Goal: Task Accomplishment & Management: Manage account settings

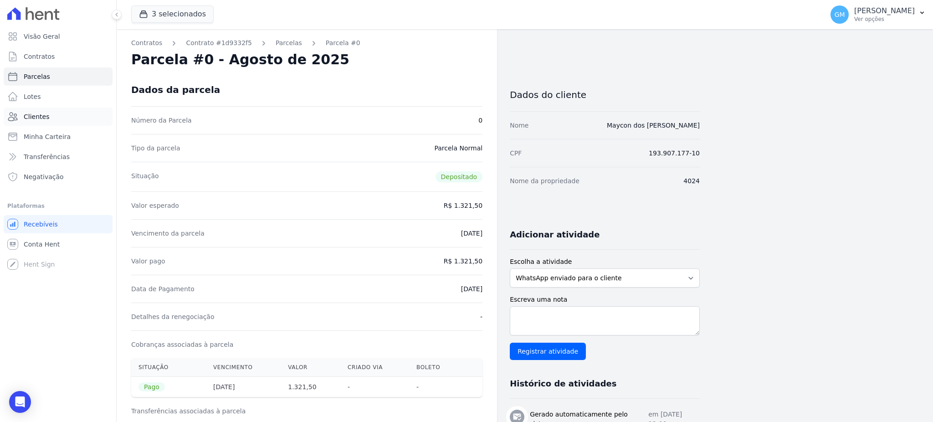
click at [58, 121] on link "Clientes" at bounding box center [58, 117] width 109 height 18
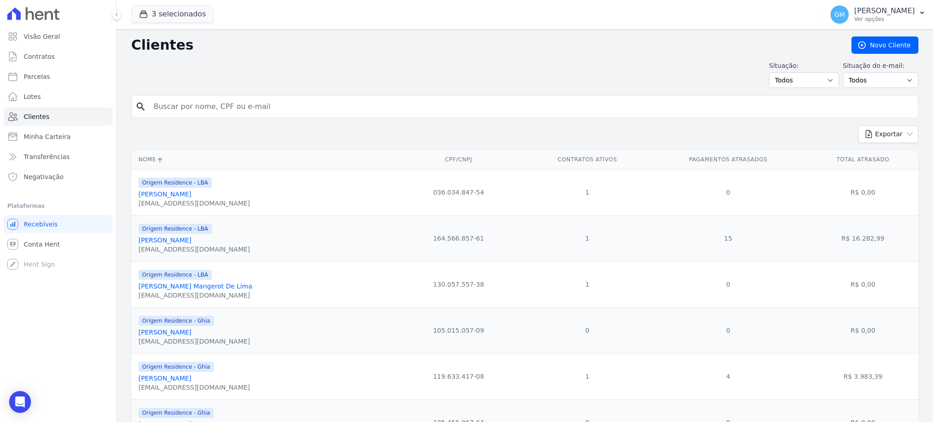
click at [187, 102] on input "search" at bounding box center [531, 106] width 766 height 18
type input "Celso Fernando Açafrão"
drag, startPoint x: 275, startPoint y: 112, endPoint x: 157, endPoint y: 124, distance: 118.6
click at [157, 124] on form "search Celso Fernando Açafrão" at bounding box center [524, 110] width 787 height 30
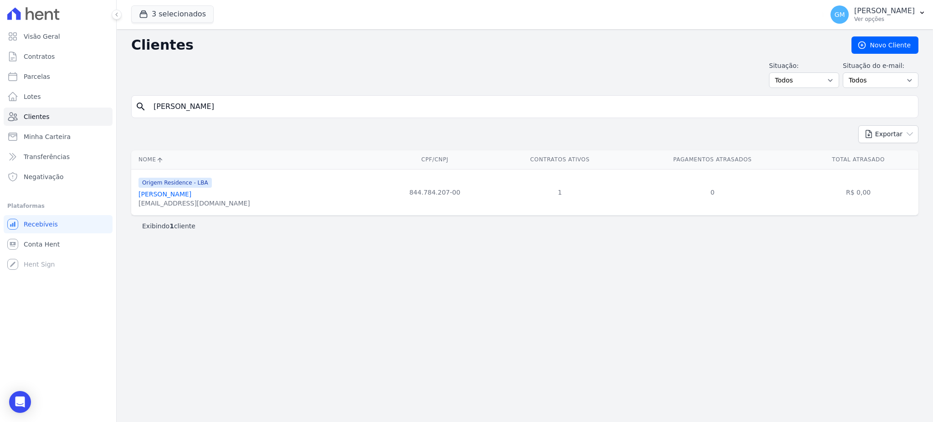
click at [186, 200] on div "celsoacafrao@hotmail.com" at bounding box center [194, 203] width 112 height 9
click at [186, 197] on link "Celso Fernando Açafrao" at bounding box center [164, 193] width 53 height 7
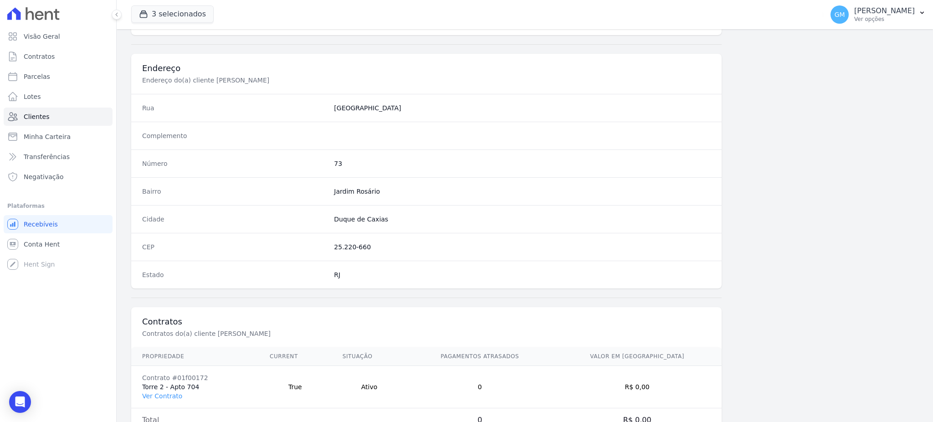
scroll to position [431, 0]
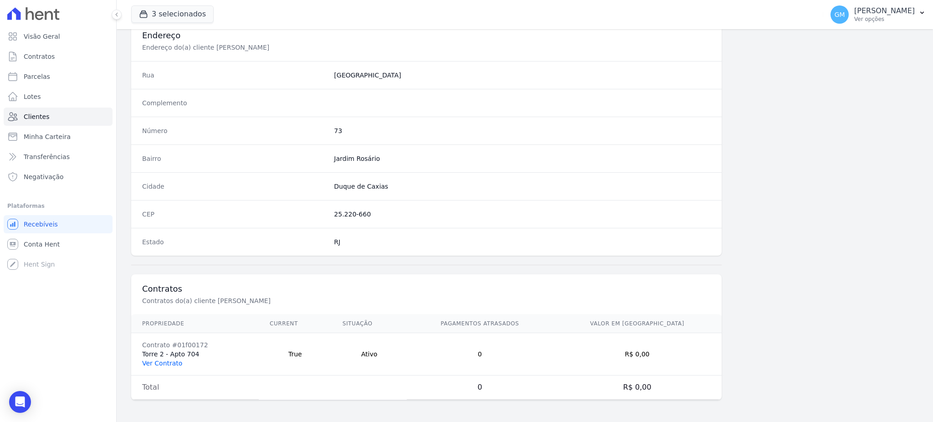
click at [171, 359] on link "Ver Contrato" at bounding box center [162, 362] width 40 height 7
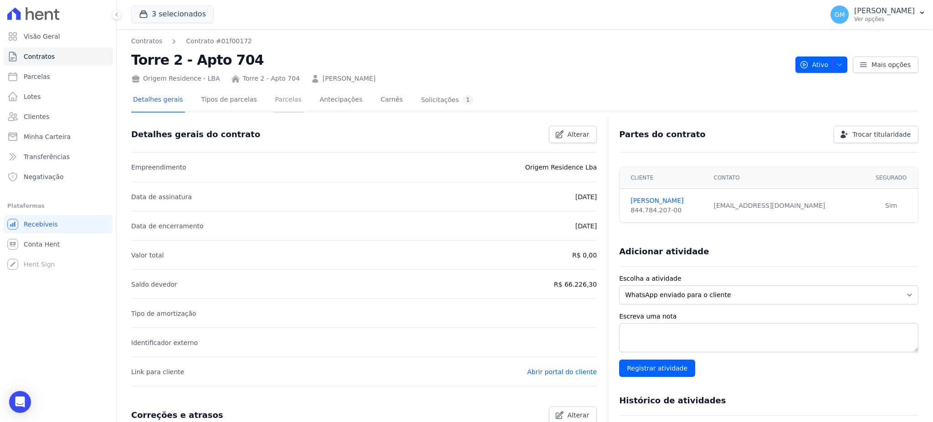
click at [273, 107] on link "Parcelas" at bounding box center [288, 100] width 30 height 24
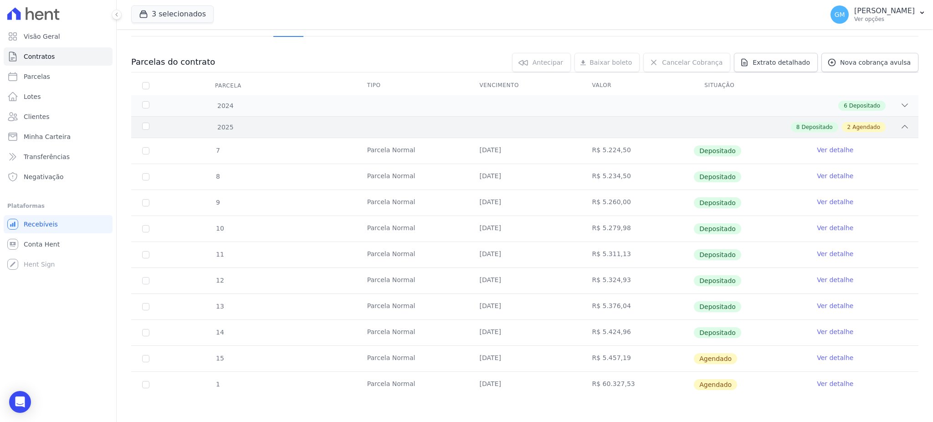
scroll to position [77, 0]
click at [836, 327] on link "Ver detalhe" at bounding box center [835, 329] width 36 height 9
click at [827, 353] on link "Ver detalhe" at bounding box center [835, 355] width 36 height 9
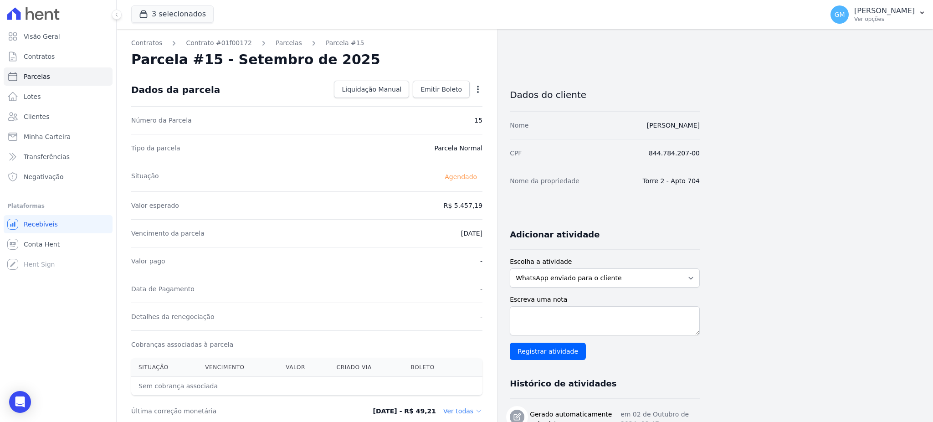
click at [478, 87] on icon "button" at bounding box center [477, 89] width 9 height 9
click at [417, 98] on link "Alterar" at bounding box center [439, 101] width 80 height 16
drag, startPoint x: 448, startPoint y: 205, endPoint x: 488, endPoint y: 207, distance: 40.6
click at [488, 207] on div "Contratos Contrato #01f00172 Parcelas Parcela #15 Parcela #15 - Setembro de 202…" at bounding box center [307, 373] width 380 height 688
paste input ".46293"
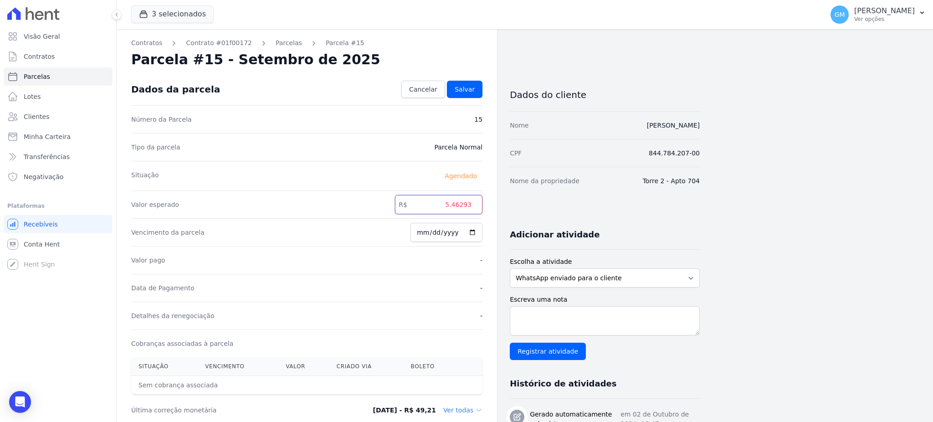
click at [452, 208] on input "5.46293" at bounding box center [438, 204] width 87 height 19
click at [456, 206] on input "5.46293" at bounding box center [438, 204] width 87 height 19
click at [457, 206] on input "5.46293" at bounding box center [438, 204] width 87 height 19
click at [457, 205] on input "5.46293" at bounding box center [438, 204] width 87 height 19
click at [452, 202] on input "5.46293" at bounding box center [438, 204] width 87 height 19
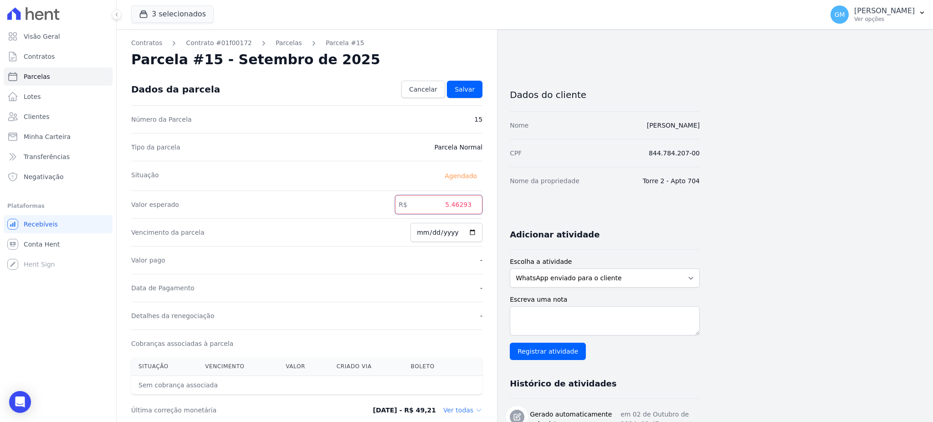
click at [453, 203] on input "5.46293" at bounding box center [438, 204] width 87 height 19
click at [465, 206] on input "546293" at bounding box center [438, 204] width 87 height 19
type input "5462.93"
click at [470, 102] on div "Dados da parcela Cancelar Salvar" at bounding box center [306, 89] width 351 height 32
click at [467, 83] on link "Salvar" at bounding box center [465, 89] width 36 height 17
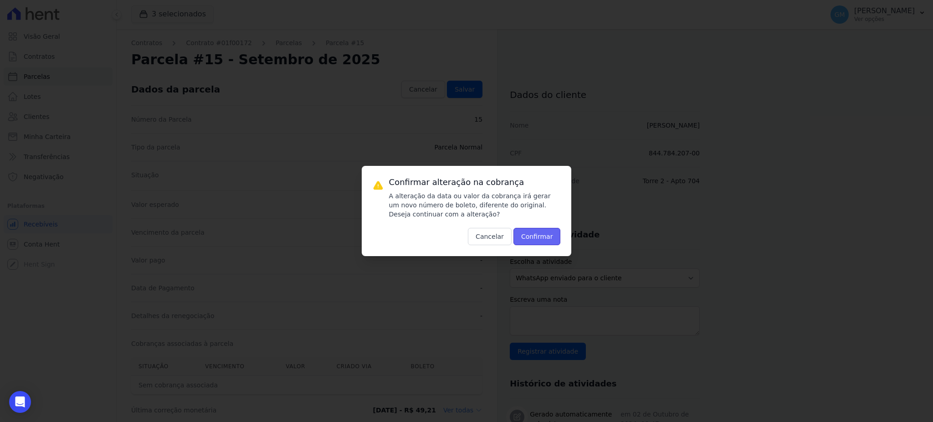
click at [551, 233] on button "Confirmar" at bounding box center [536, 236] width 47 height 17
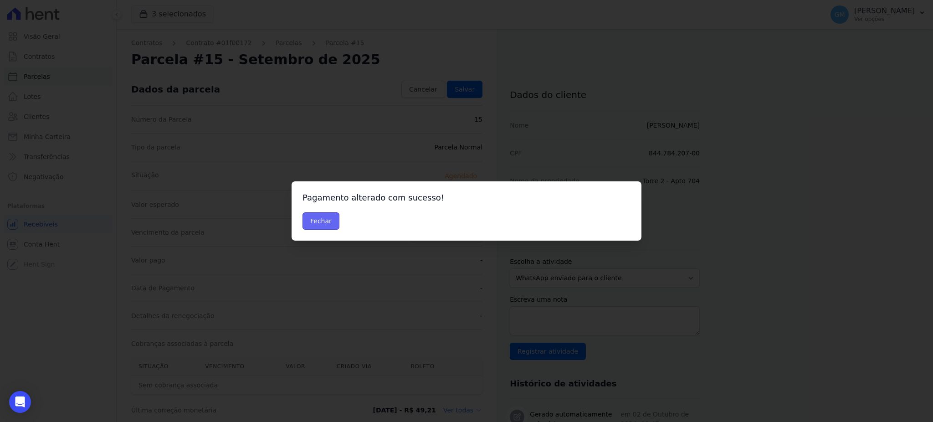
click at [313, 221] on button "Fechar" at bounding box center [320, 220] width 37 height 17
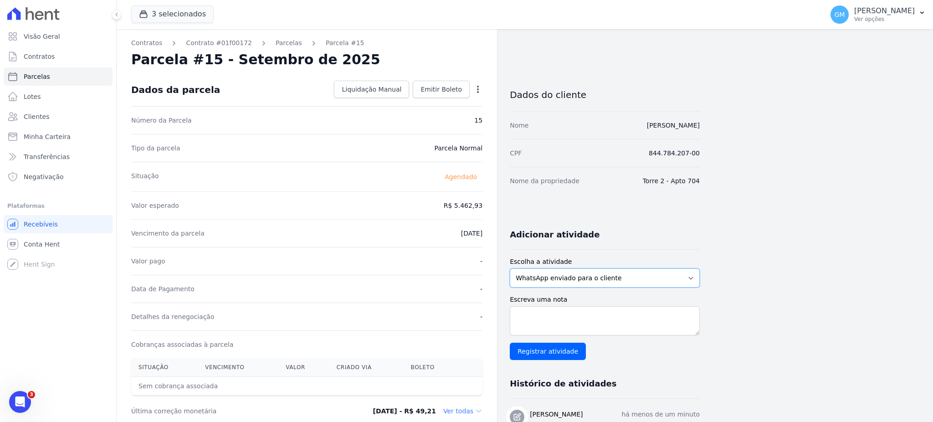
drag, startPoint x: 512, startPoint y: 283, endPoint x: 496, endPoint y: 163, distance: 121.8
click at [512, 283] on select "WhatsApp enviado para o cliente Adicionar um comentário Ligação feita para o cl…" at bounding box center [605, 277] width 190 height 19
click at [450, 85] on span "Emitir Boleto" at bounding box center [440, 89] width 41 height 9
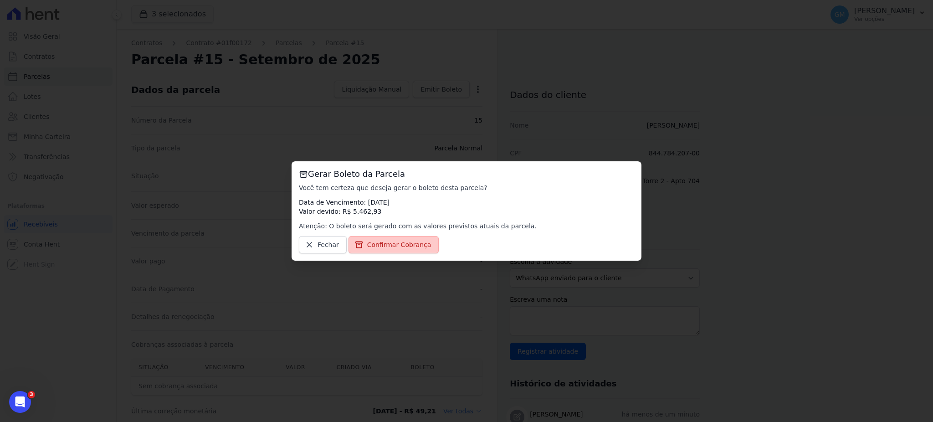
click at [405, 243] on span "Confirmar Cobrança" at bounding box center [399, 244] width 64 height 9
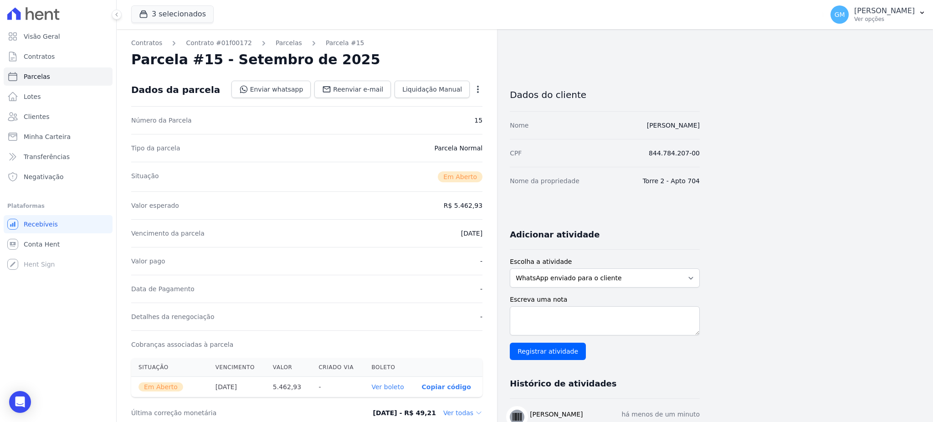
click at [390, 382] on th "Ver boleto" at bounding box center [389, 387] width 50 height 20
click at [389, 384] on link "Ver boleto" at bounding box center [387, 386] width 32 height 7
click at [50, 113] on link "Clientes" at bounding box center [58, 117] width 109 height 18
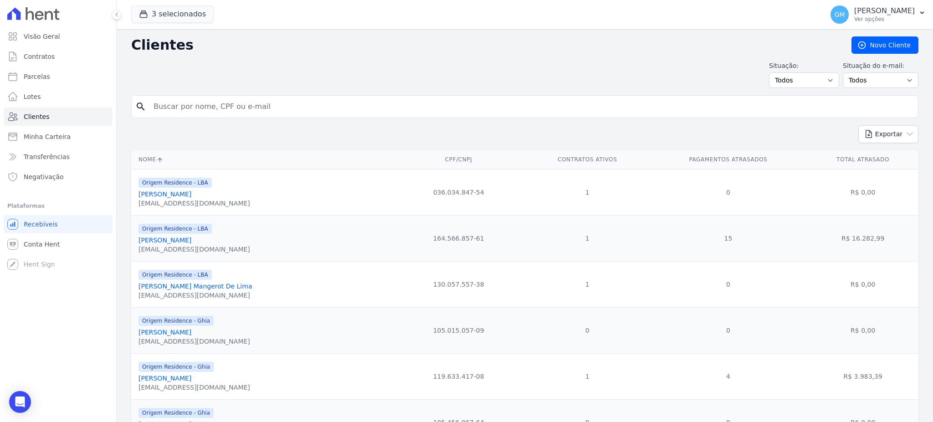
click at [187, 104] on input "search" at bounding box center [531, 106] width 766 height 18
drag, startPoint x: 275, startPoint y: 117, endPoint x: 241, endPoint y: 107, distance: 35.0
click at [241, 107] on div "search Paulo Roberto Pereira Barbosa" at bounding box center [524, 106] width 787 height 23
drag, startPoint x: 172, startPoint y: 94, endPoint x: 192, endPoint y: 101, distance: 21.2
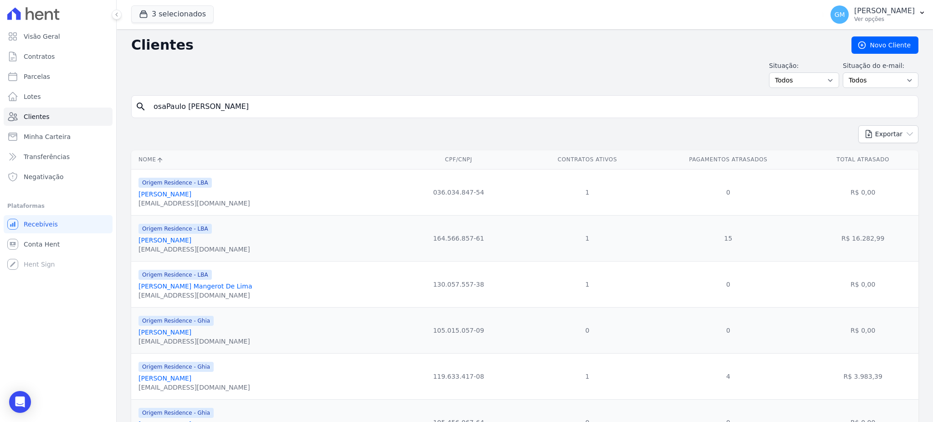
click at [254, 108] on input "osaPaulo Roberto Pereira Barb" at bounding box center [531, 106] width 766 height 18
drag, startPoint x: 254, startPoint y: 108, endPoint x: 132, endPoint y: 116, distance: 121.9
click at [132, 116] on div "search osaPaulo Roberto Pereira Barb" at bounding box center [524, 106] width 787 height 23
type input "Paulo Roberto Pereira Barbosa"
drag, startPoint x: 261, startPoint y: 101, endPoint x: 147, endPoint y: 102, distance: 114.8
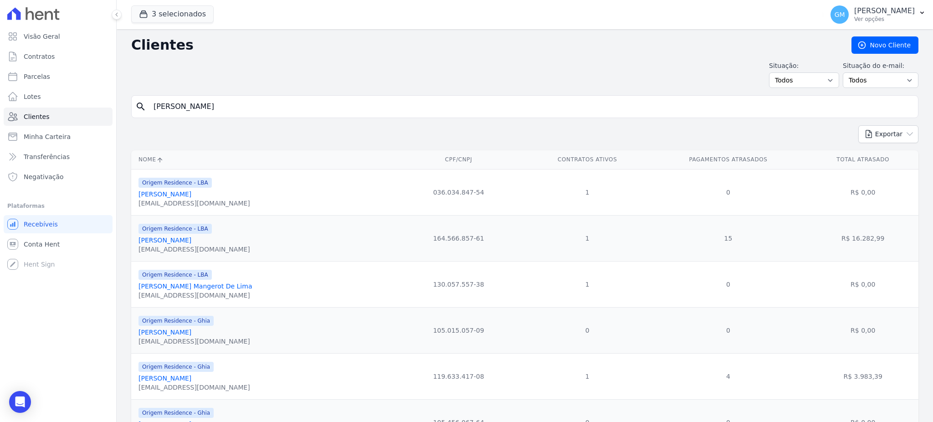
click at [147, 102] on div "search Paulo Roberto Pereira Barbosa" at bounding box center [524, 106] width 787 height 23
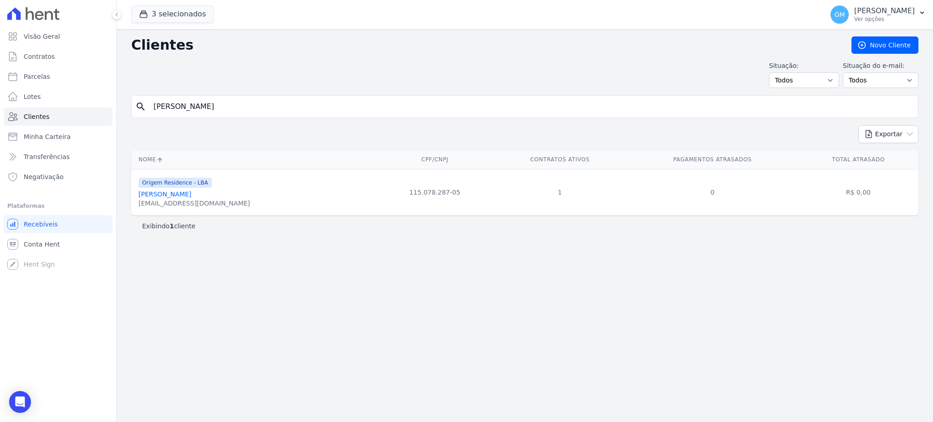
click at [183, 195] on link "Paulo Roberto Pereira Barbosa" at bounding box center [164, 193] width 53 height 7
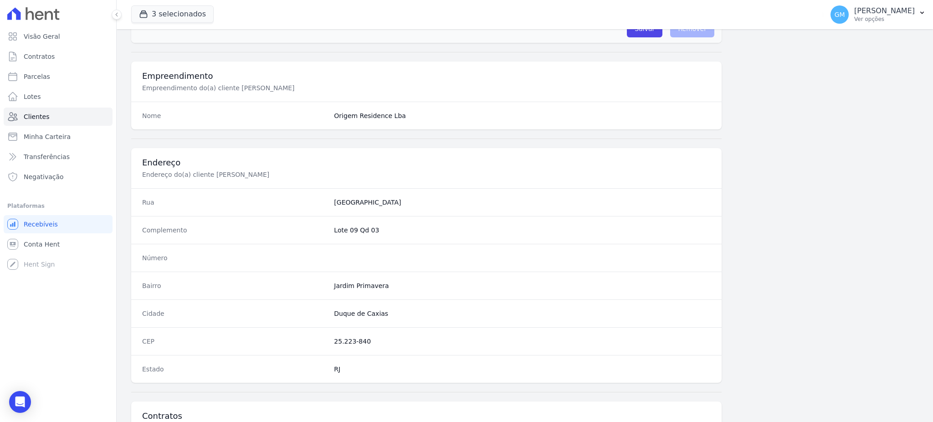
scroll to position [431, 0]
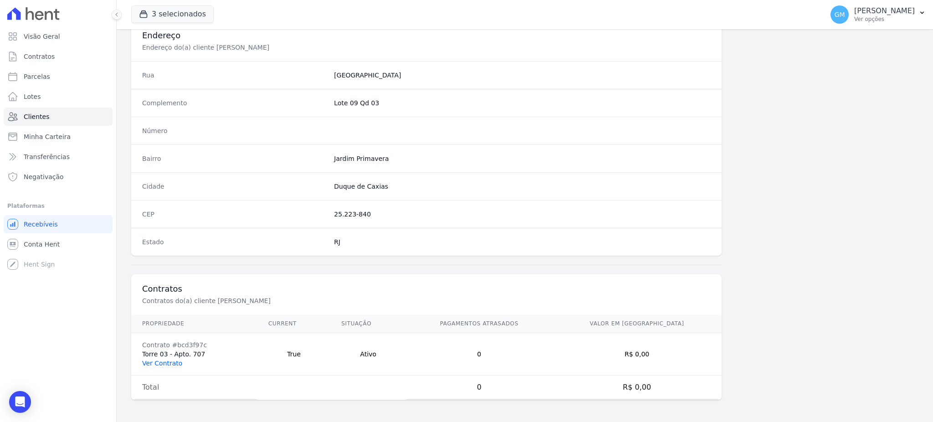
click at [169, 361] on link "Ver Contrato" at bounding box center [162, 362] width 40 height 7
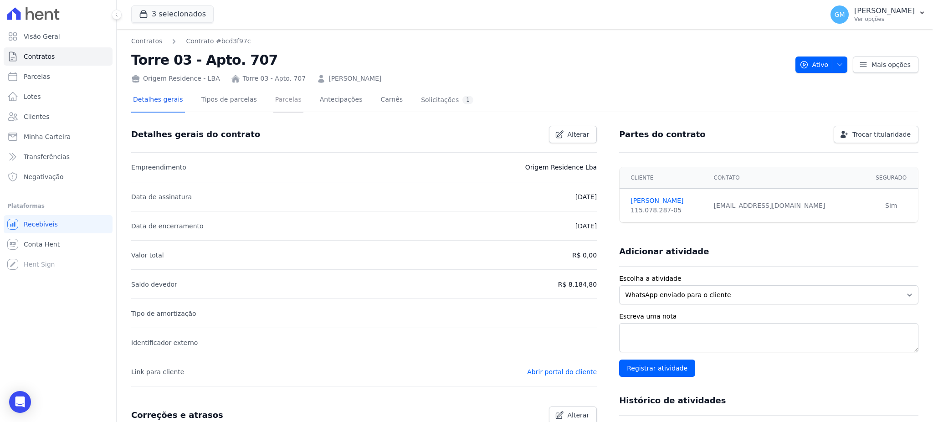
click at [273, 95] on link "Parcelas" at bounding box center [288, 100] width 30 height 24
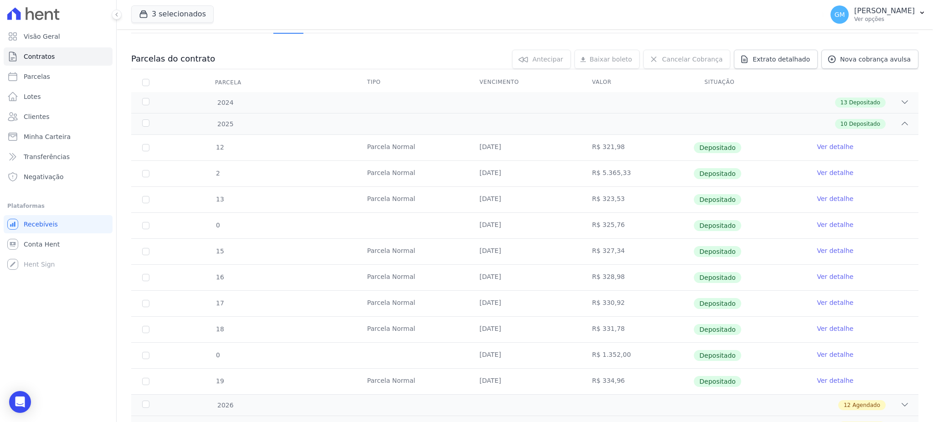
scroll to position [142, 0]
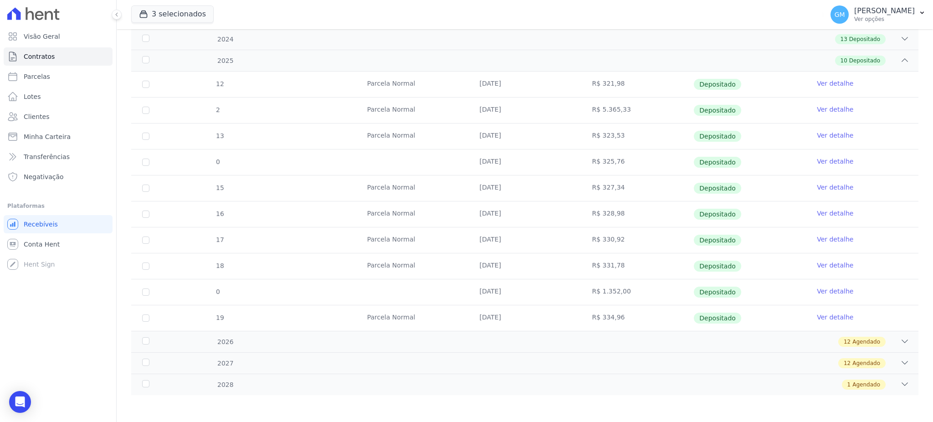
click at [829, 321] on link "Ver detalhe" at bounding box center [835, 316] width 36 height 9
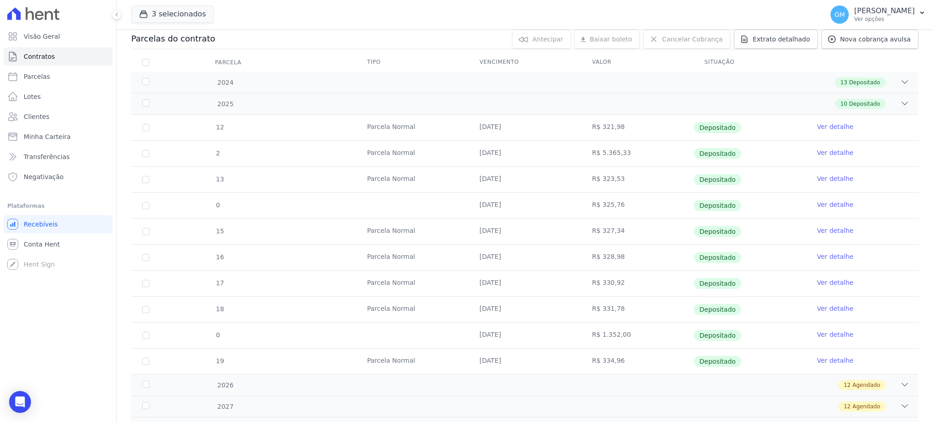
scroll to position [142, 0]
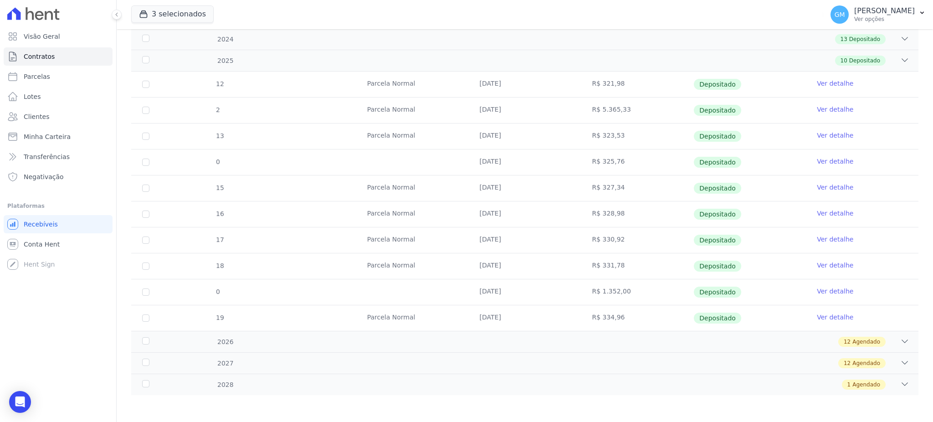
click at [820, 290] on link "Ver detalhe" at bounding box center [835, 291] width 36 height 9
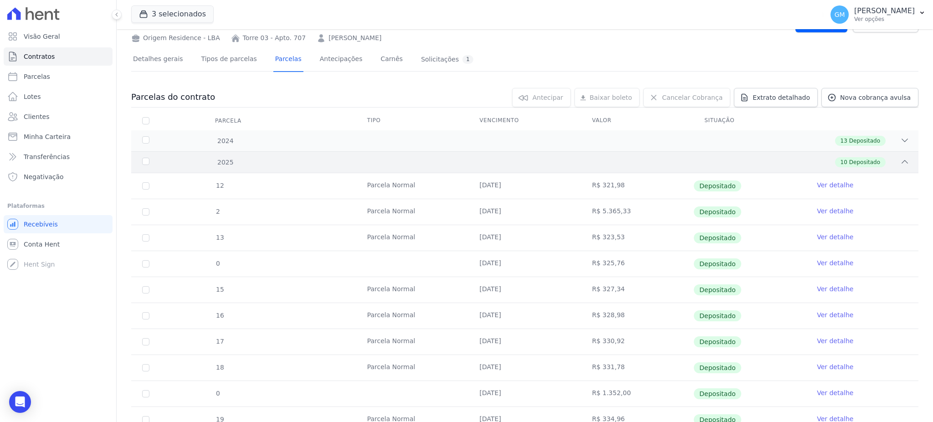
scroll to position [121, 0]
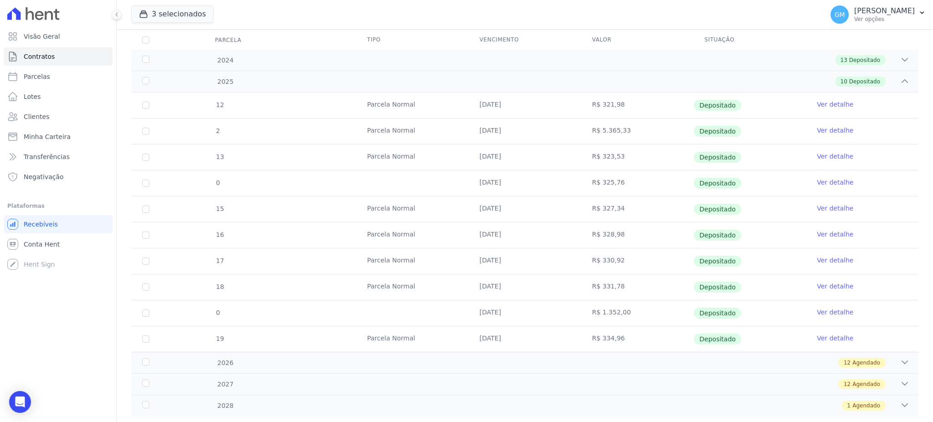
click at [829, 339] on link "Ver detalhe" at bounding box center [835, 337] width 36 height 9
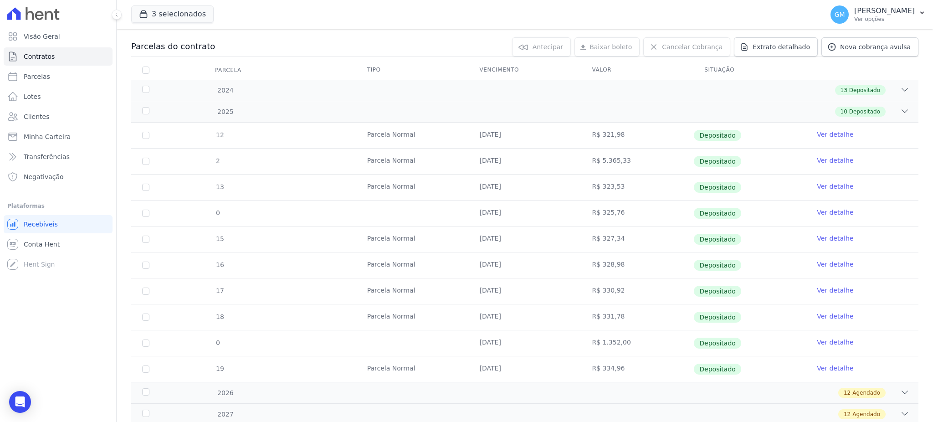
scroll to position [142, 0]
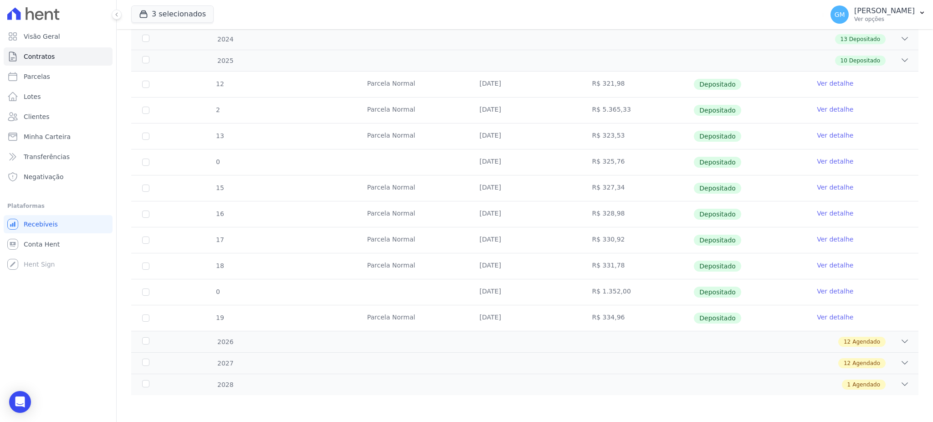
click at [825, 285] on td "Ver detalhe" at bounding box center [862, 292] width 113 height 26
click at [826, 287] on link "Ver detalhe" at bounding box center [835, 291] width 36 height 9
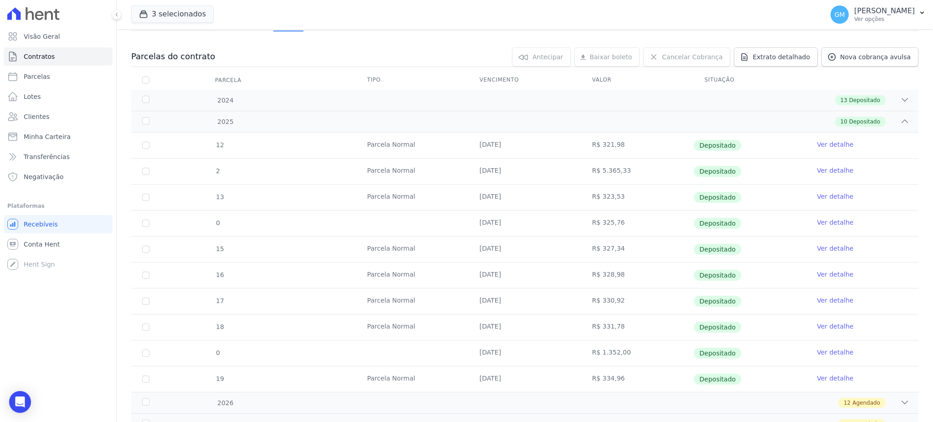
scroll to position [142, 0]
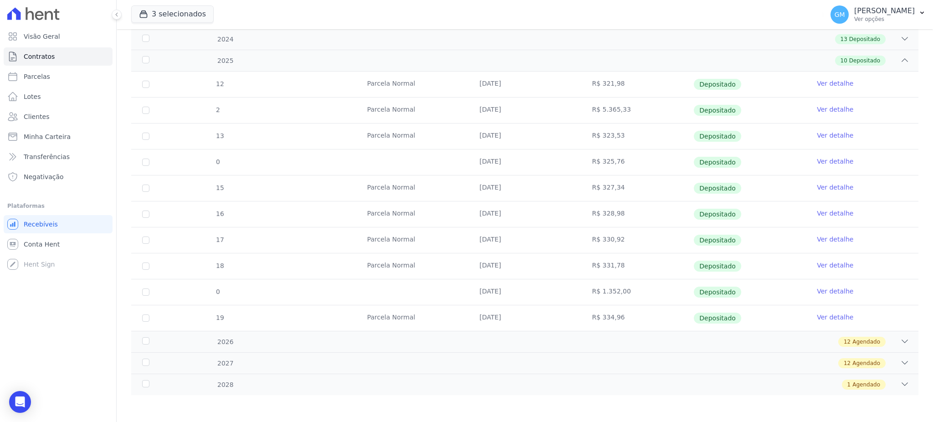
click at [827, 289] on link "Ver detalhe" at bounding box center [835, 291] width 36 height 9
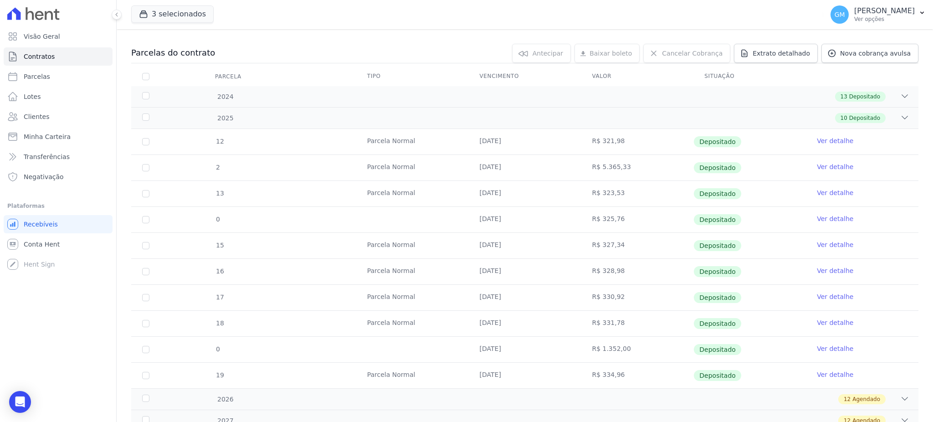
scroll to position [142, 0]
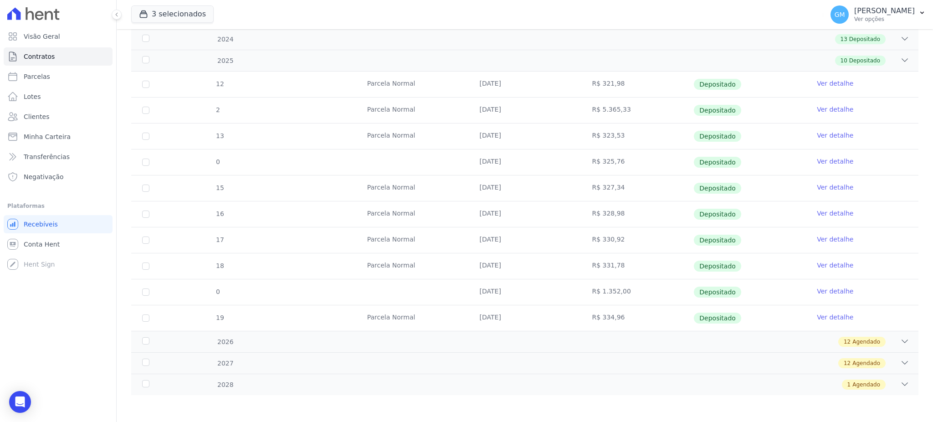
click at [817, 261] on link "Ver detalhe" at bounding box center [835, 265] width 36 height 9
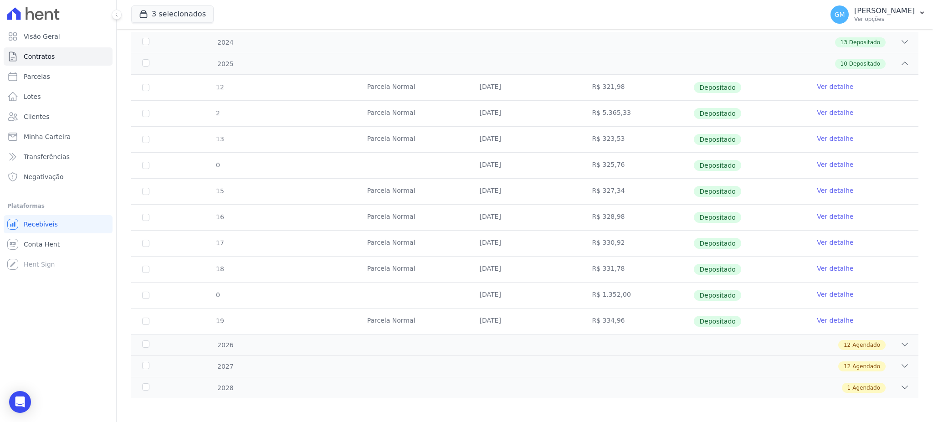
scroll to position [142, 0]
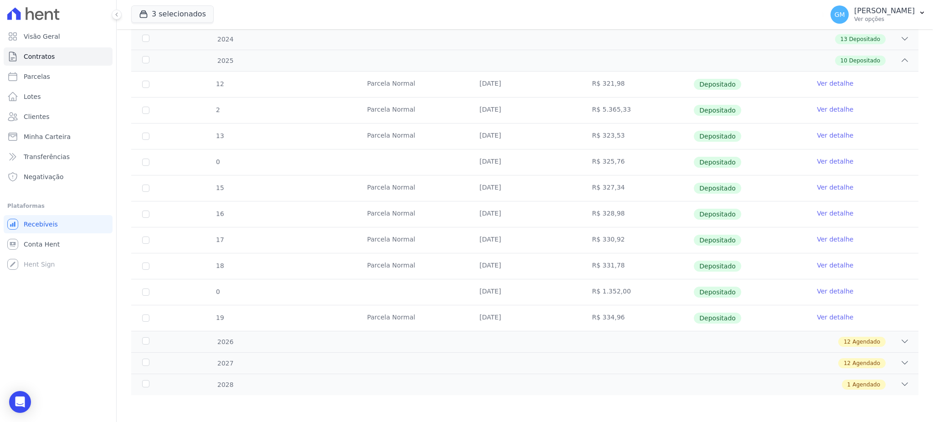
click at [825, 316] on link "Ver detalhe" at bounding box center [835, 316] width 36 height 9
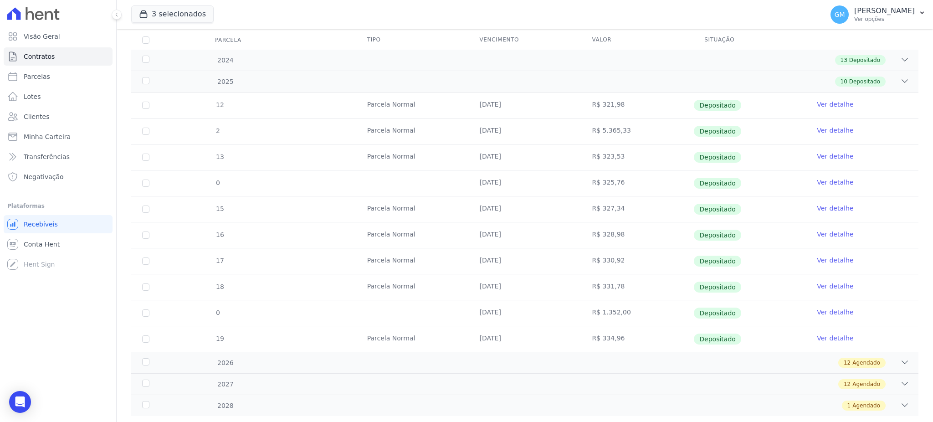
scroll to position [142, 0]
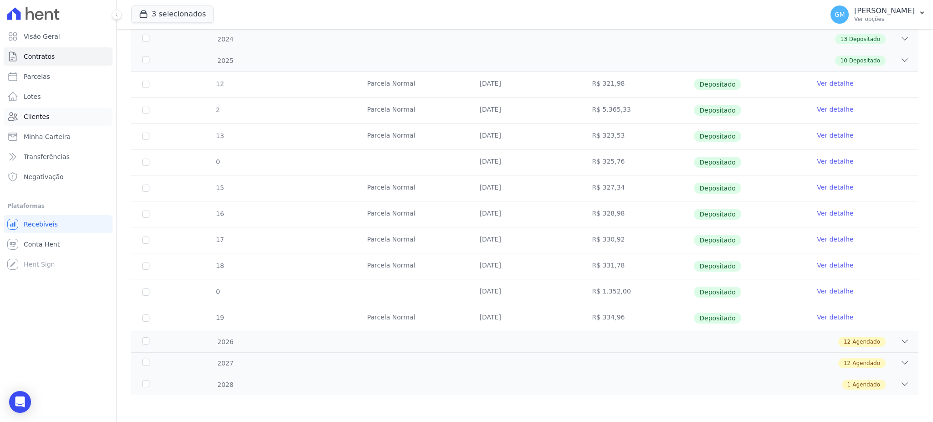
click at [66, 119] on link "Clientes" at bounding box center [58, 117] width 109 height 18
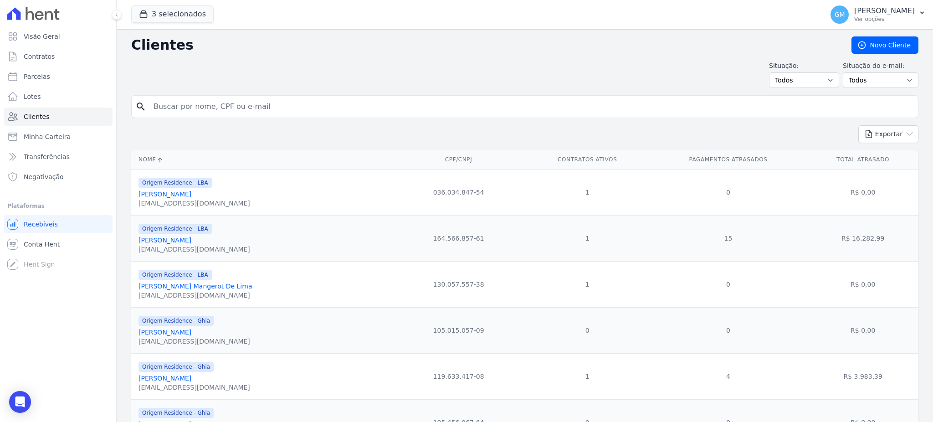
click at [165, 108] on input "search" at bounding box center [531, 106] width 766 height 18
type input "Thiago Charles da Luz Mathias"
drag, startPoint x: 236, startPoint y: 102, endPoint x: 128, endPoint y: 103, distance: 108.4
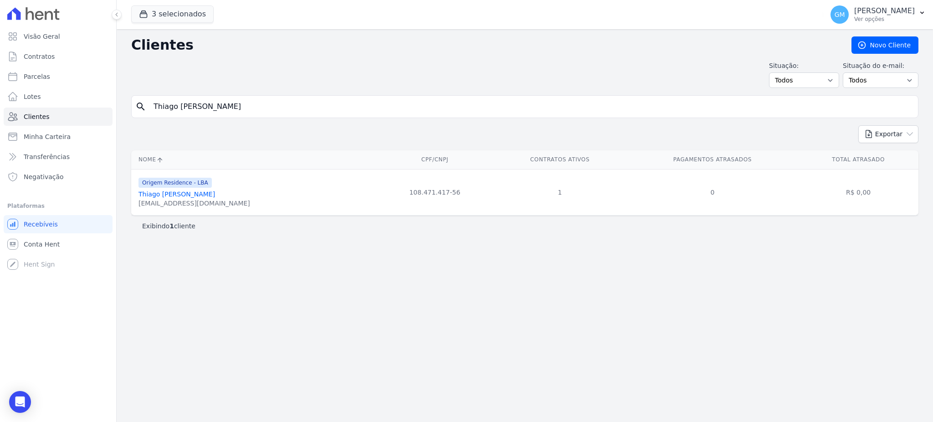
click at [215, 196] on link "Thiago Charles Da Luz Mathias" at bounding box center [176, 193] width 77 height 7
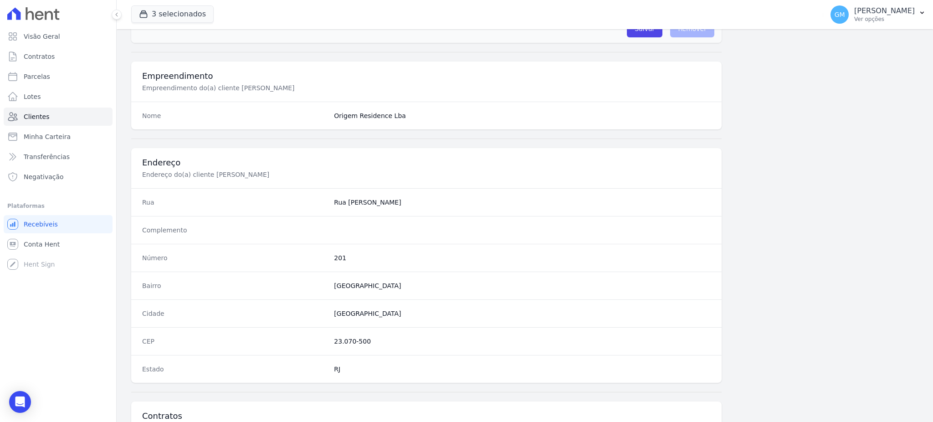
scroll to position [431, 0]
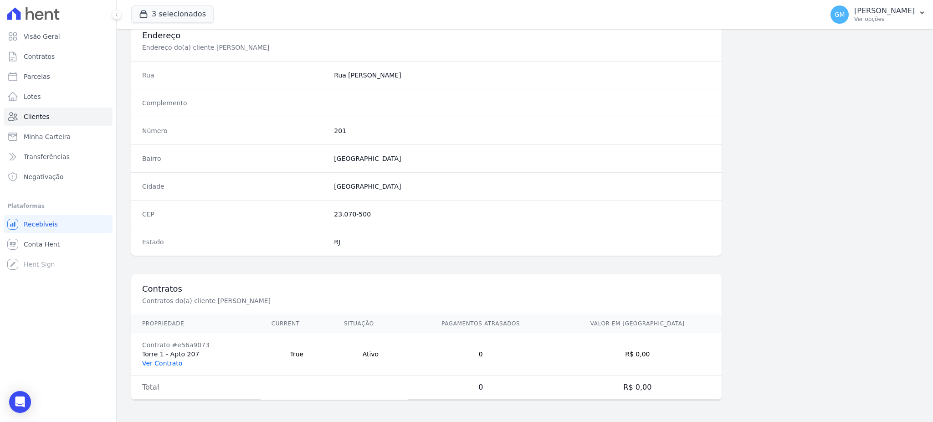
click at [161, 364] on link "Ver Contrato" at bounding box center [162, 362] width 40 height 7
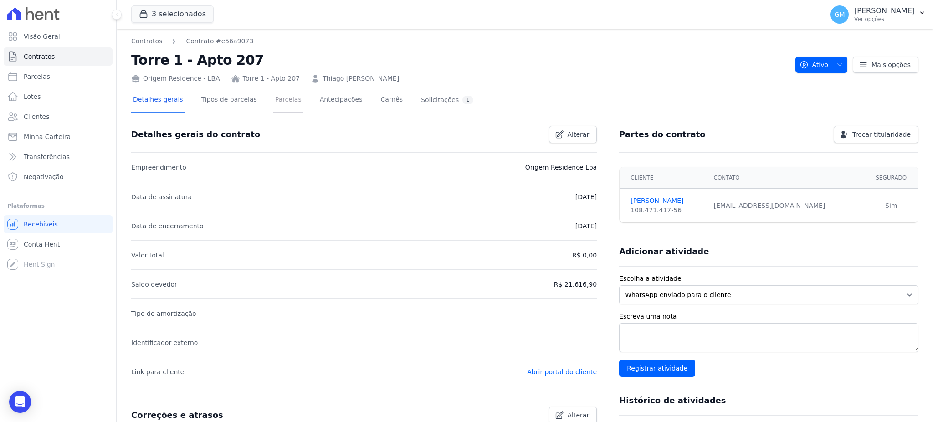
click at [273, 92] on link "Parcelas" at bounding box center [288, 100] width 30 height 24
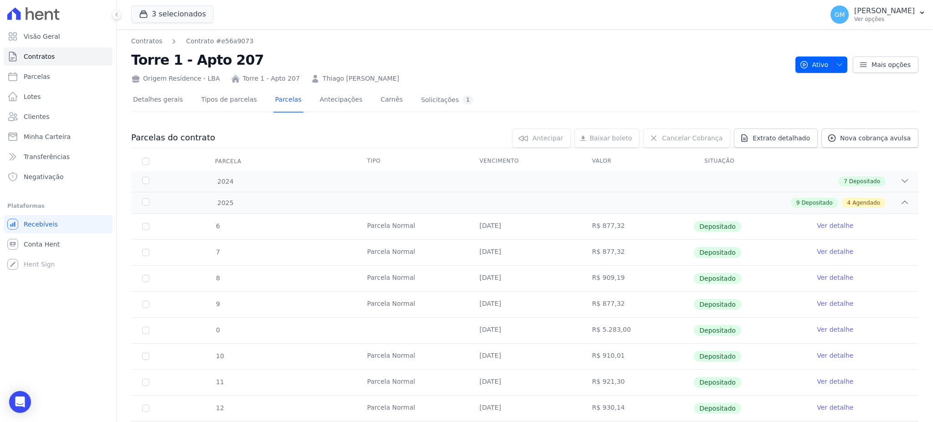
scroll to position [182, 0]
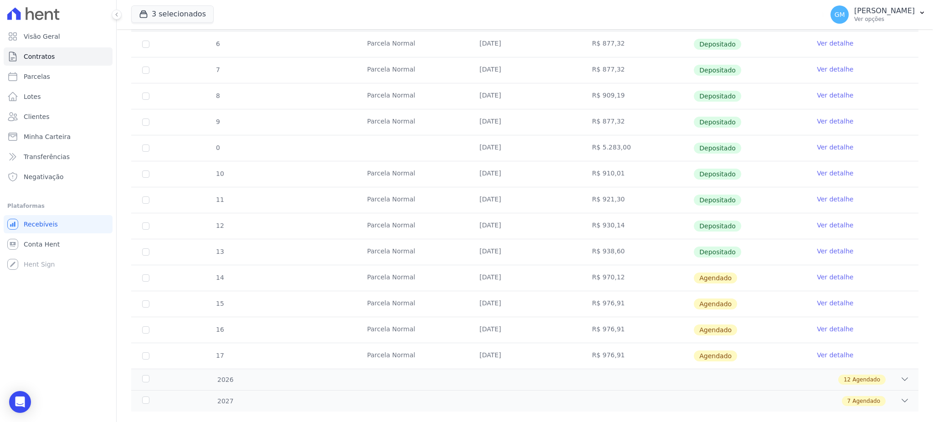
drag, startPoint x: 834, startPoint y: 248, endPoint x: 827, endPoint y: 247, distance: 6.9
click at [834, 248] on link "Ver detalhe" at bounding box center [835, 250] width 36 height 9
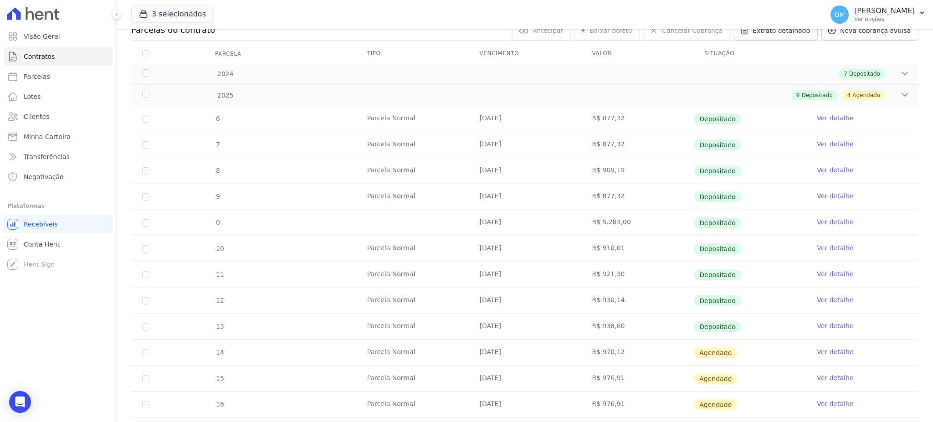
scroll to position [182, 0]
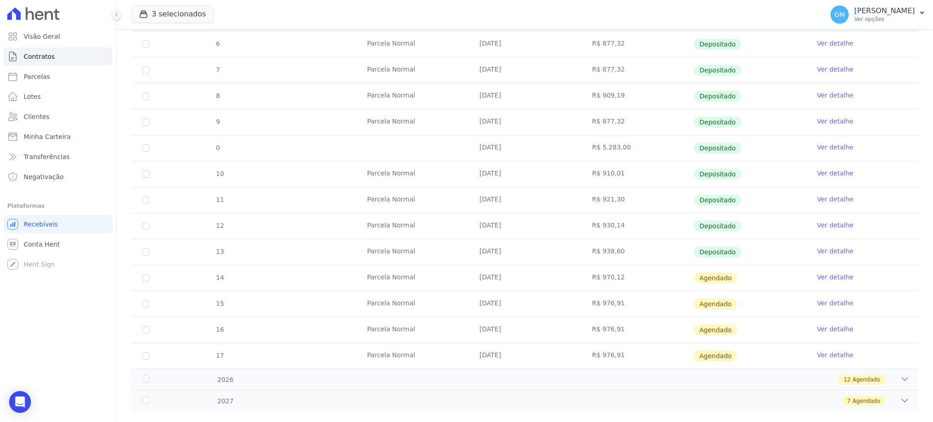
click at [822, 251] on link "Ver detalhe" at bounding box center [835, 250] width 36 height 9
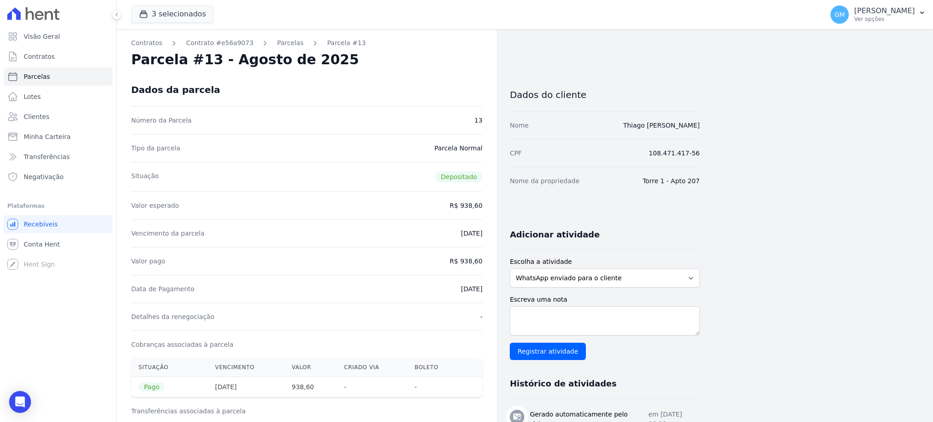
click at [456, 89] on div "Dados da parcela" at bounding box center [306, 89] width 351 height 33
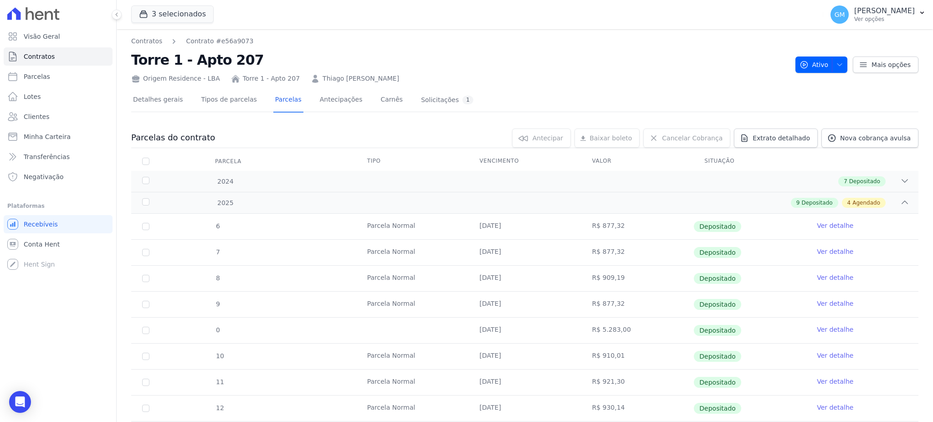
scroll to position [182, 0]
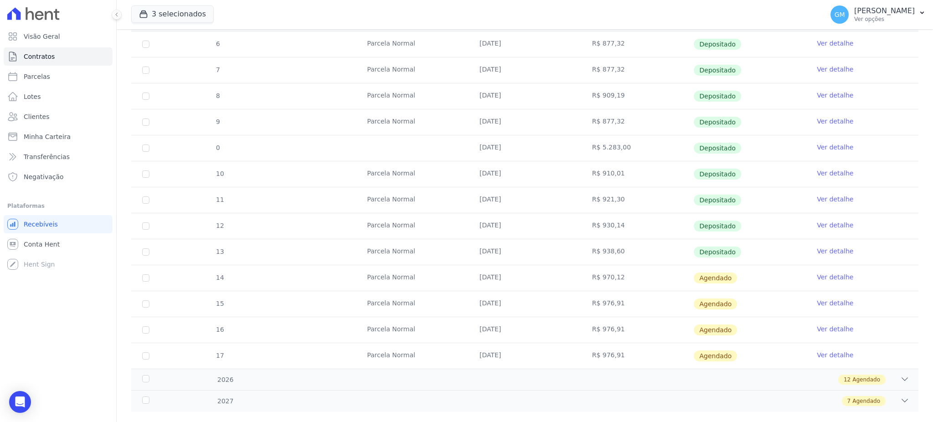
click at [827, 274] on link "Ver detalhe" at bounding box center [835, 276] width 36 height 9
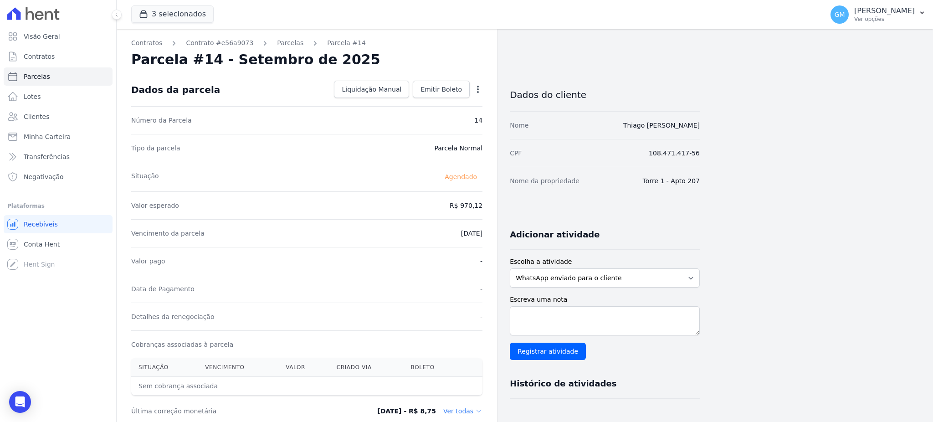
click at [477, 93] on icon "button" at bounding box center [477, 89] width 9 height 9
click at [421, 102] on link "Alterar" at bounding box center [439, 101] width 80 height 16
click at [425, 103] on link "Alterar" at bounding box center [439, 101] width 80 height 16
drag, startPoint x: 451, startPoint y: 200, endPoint x: 489, endPoint y: 204, distance: 38.4
click at [489, 204] on div "Contratos Contrato #e56a9073 Parcelas Parcela #14 Parcela #14 - Setembro de 202…" at bounding box center [307, 321] width 380 height 585
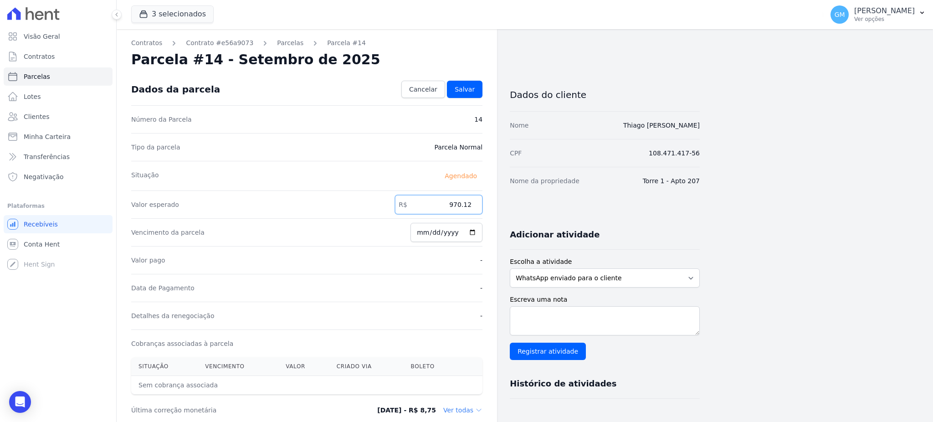
paste input "45.17"
type input "945.17"
click at [462, 86] on span "Salvar" at bounding box center [465, 89] width 20 height 9
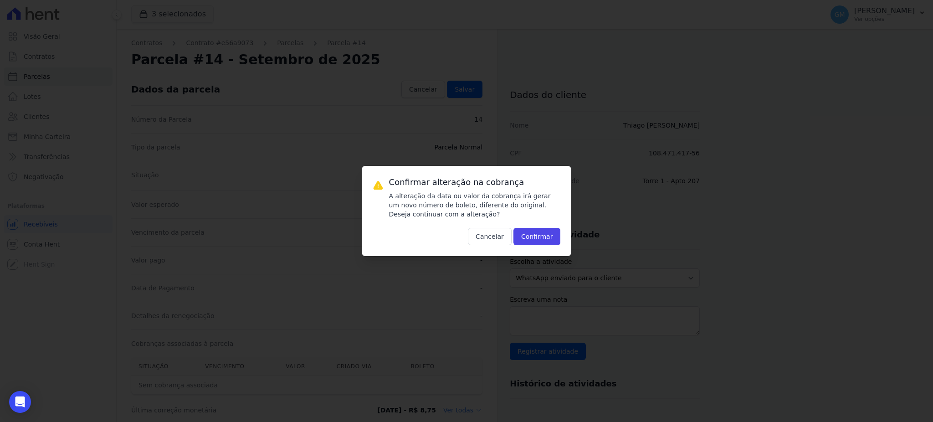
click at [537, 246] on div "Confirmar alteração na cobrança A alteração da data ou valor da cobrança irá ge…" at bounding box center [467, 211] width 210 height 90
click at [537, 241] on button "Confirmar" at bounding box center [536, 236] width 47 height 17
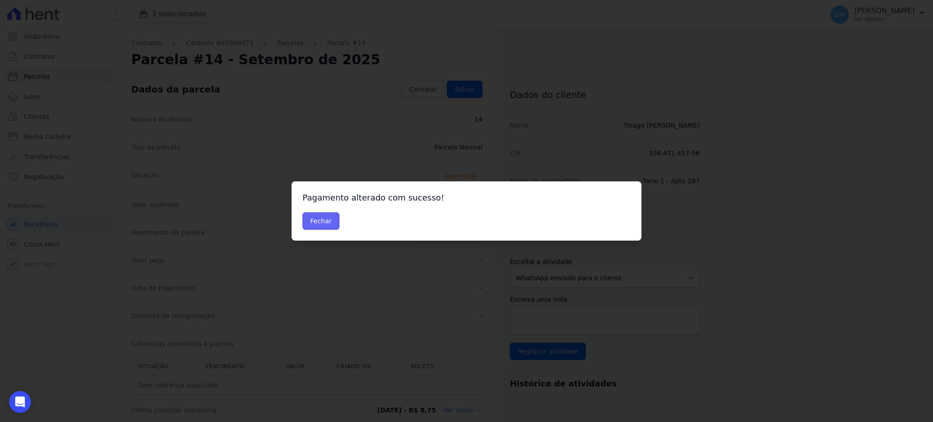
click at [325, 219] on button "Fechar" at bounding box center [320, 220] width 37 height 17
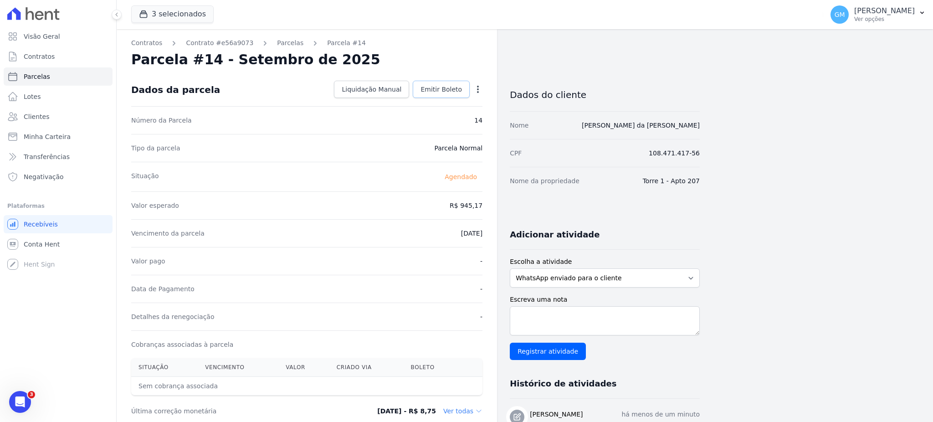
click at [457, 94] on link "Emitir Boleto" at bounding box center [441, 89] width 57 height 17
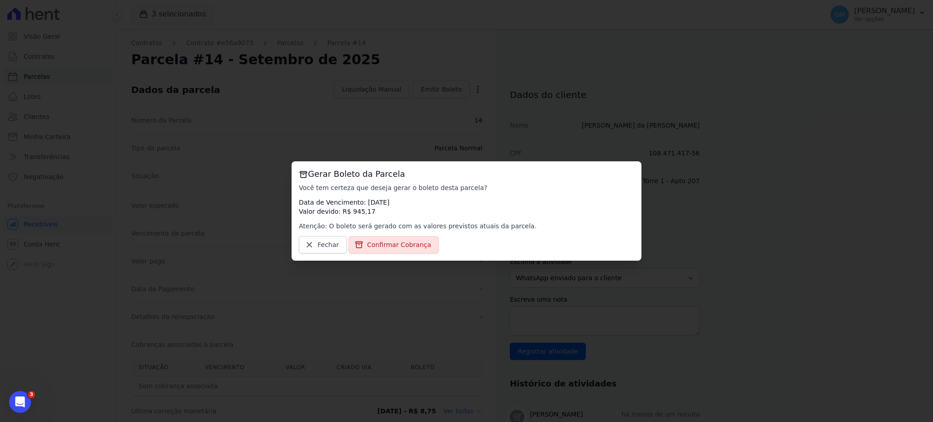
click at [416, 257] on div "Gerar Boleto da Parcela Você tem certeza que deseja gerar o boleto desta parcel…" at bounding box center [467, 210] width 350 height 99
click at [415, 251] on link "Confirmar Cobrança" at bounding box center [393, 244] width 91 height 17
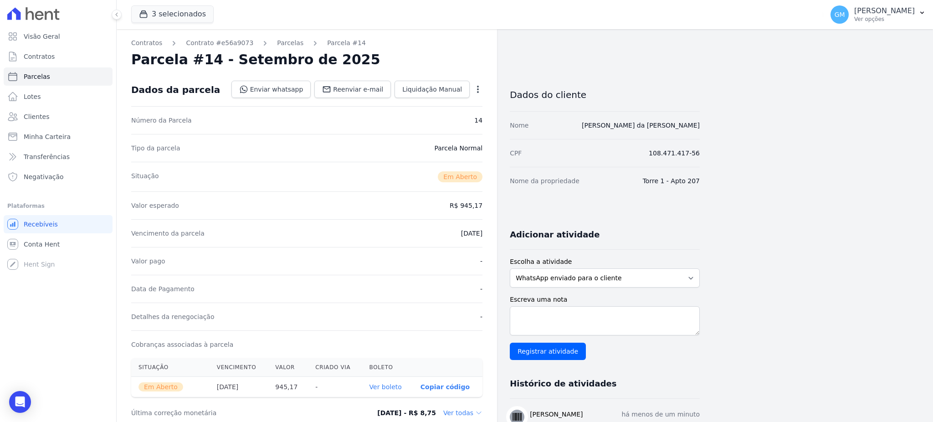
click at [394, 385] on link "Ver boleto" at bounding box center [385, 386] width 32 height 7
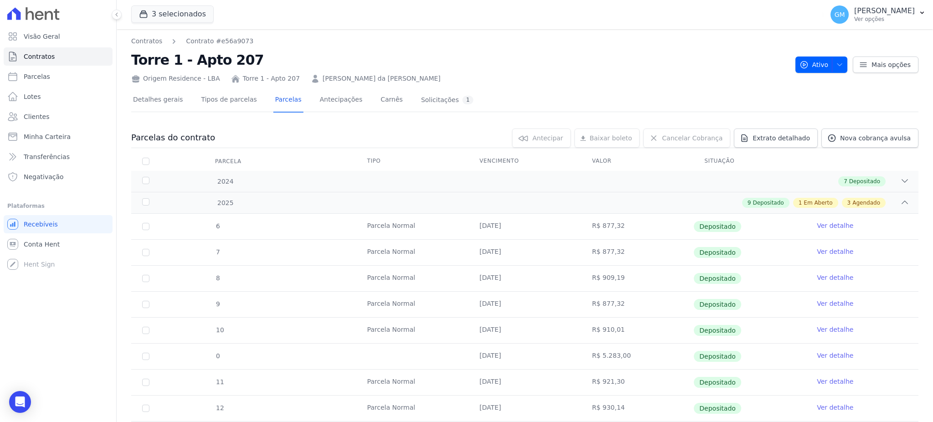
scroll to position [182, 0]
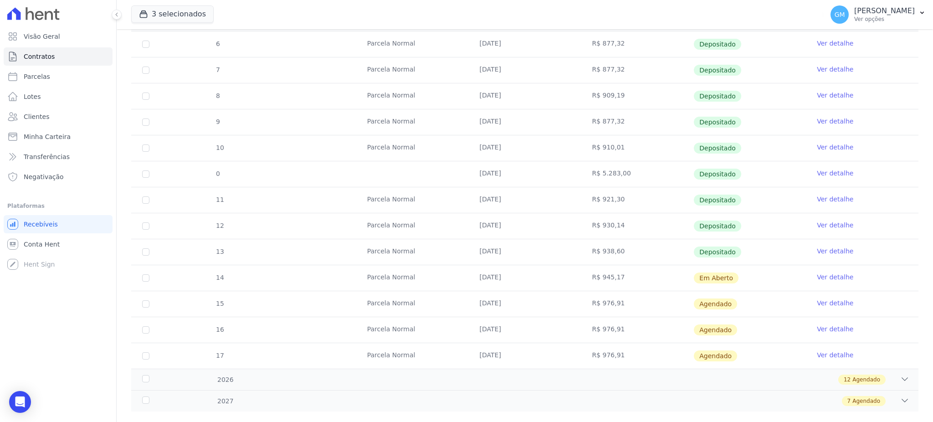
click at [817, 272] on link "Ver detalhe" at bounding box center [835, 276] width 36 height 9
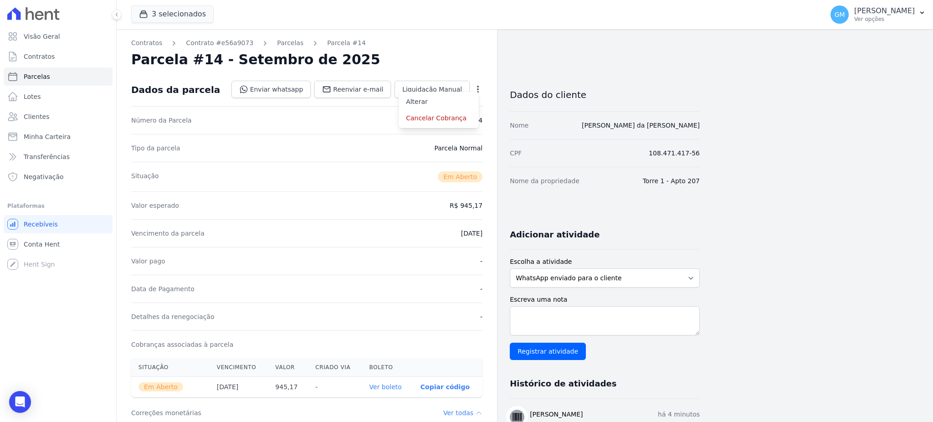
drag, startPoint x: 605, startPoint y: 121, endPoint x: 708, endPoint y: 123, distance: 103.4
drag, startPoint x: 606, startPoint y: 130, endPoint x: 702, endPoint y: 128, distance: 96.2
click at [702, 128] on div "Contratos Contrato #e56a9073 Parcelas Parcela #14 Parcela #14 - Setembro de 202…" at bounding box center [518, 323] width 802 height 588
copy link "Thiago Charles da Luz Mathias"
click at [56, 109] on link "Clientes" at bounding box center [58, 117] width 109 height 18
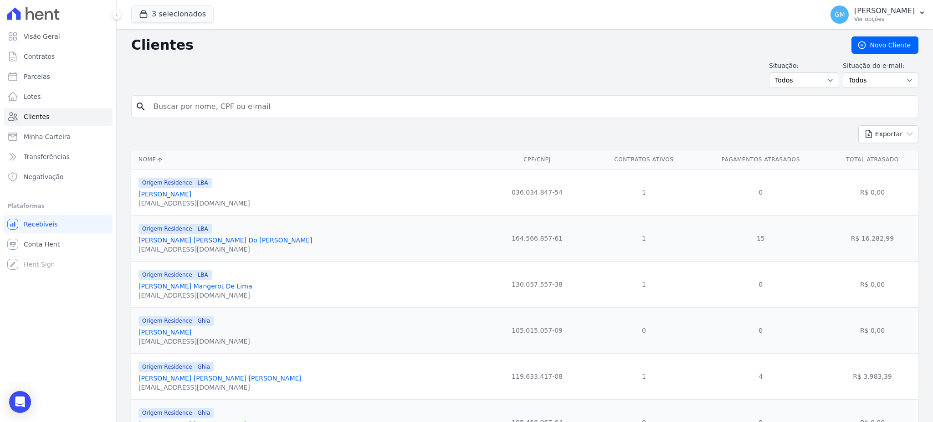
click at [175, 109] on input "search" at bounding box center [531, 106] width 766 height 18
type input "Paulo Roberto Pereira Barbosa"
drag, startPoint x: 276, startPoint y: 106, endPoint x: 147, endPoint y: 114, distance: 129.7
click at [147, 114] on div "search Paulo Roberto Pereira Barbosa" at bounding box center [524, 106] width 787 height 23
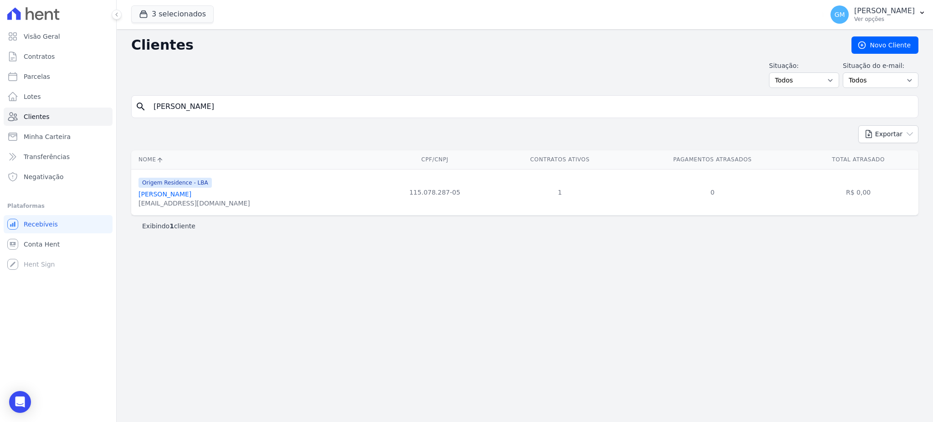
click at [191, 198] on link "Paulo Roberto Pereira Barbosa" at bounding box center [164, 193] width 53 height 7
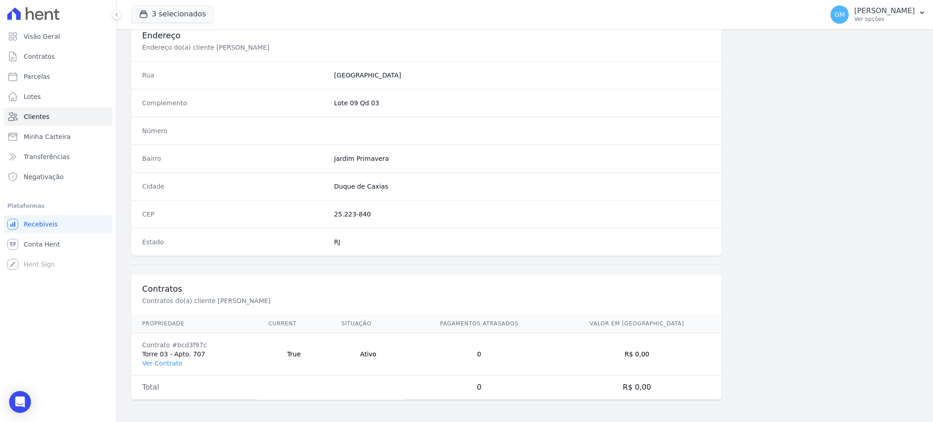
scroll to position [431, 0]
click at [172, 362] on link "Ver Contrato" at bounding box center [162, 362] width 40 height 7
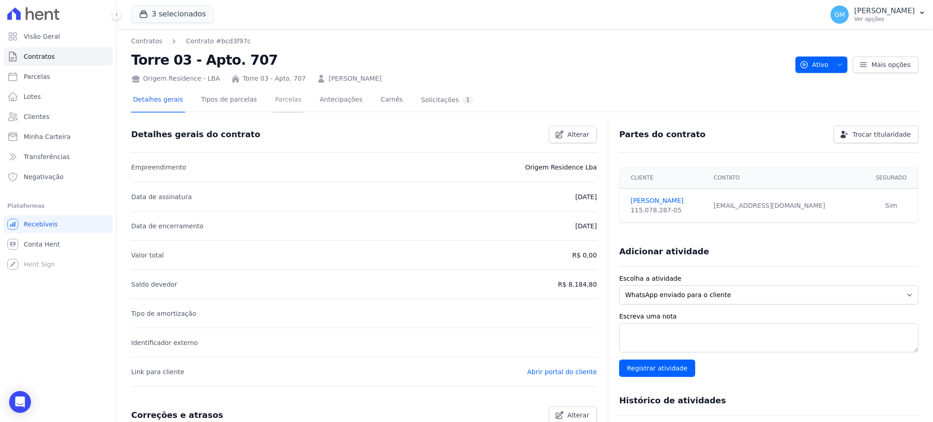
click at [273, 101] on link "Parcelas" at bounding box center [288, 100] width 30 height 24
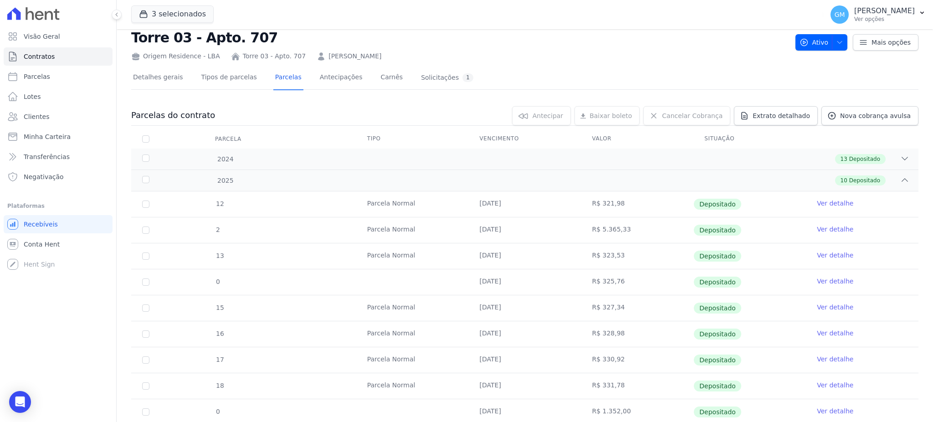
scroll to position [61, 0]
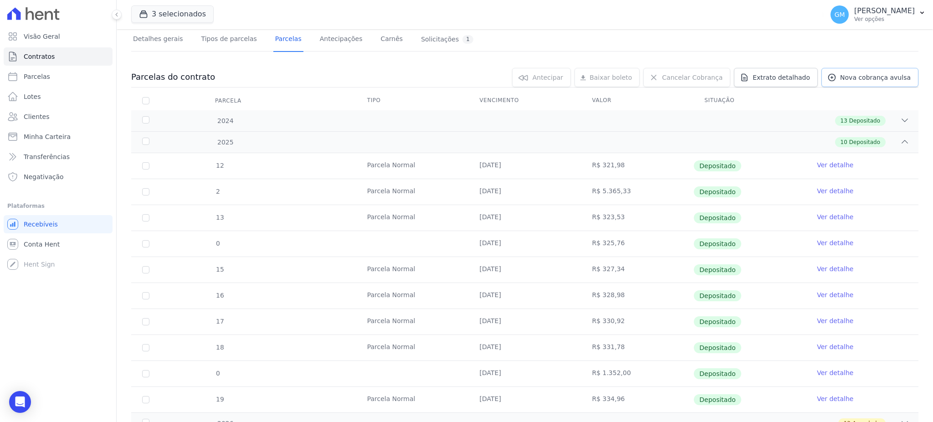
click at [860, 73] on span "Nova cobrança avulsa" at bounding box center [875, 77] width 71 height 9
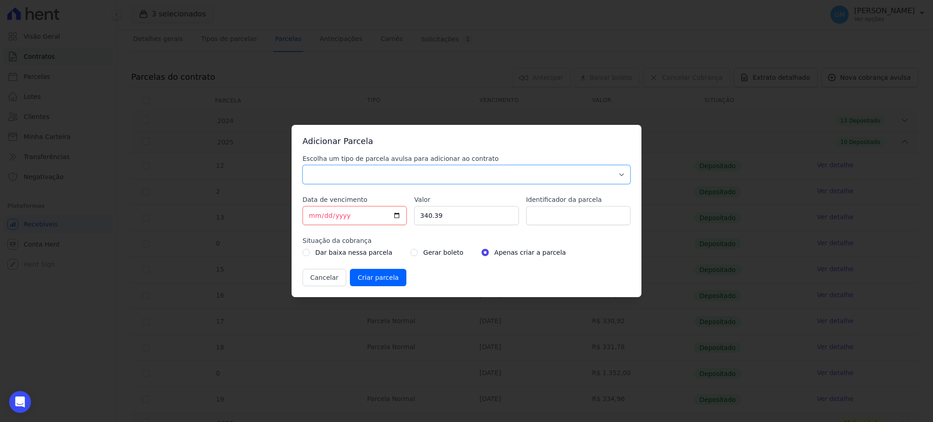
click at [410, 168] on select "Parcela Normal Sinal Caução Intercalada Chaves Pré Chaves Pós Chaves Taxas Quit…" at bounding box center [466, 174] width 328 height 19
select select "standard"
click at [302, 165] on select "Parcela Normal Sinal Caução Intercalada Chaves Pré Chaves Pós Chaves Taxas Quit…" at bounding box center [466, 174] width 328 height 19
click at [592, 219] on input "Identificador da parcela" at bounding box center [578, 215] width 104 height 19
type input "Q"
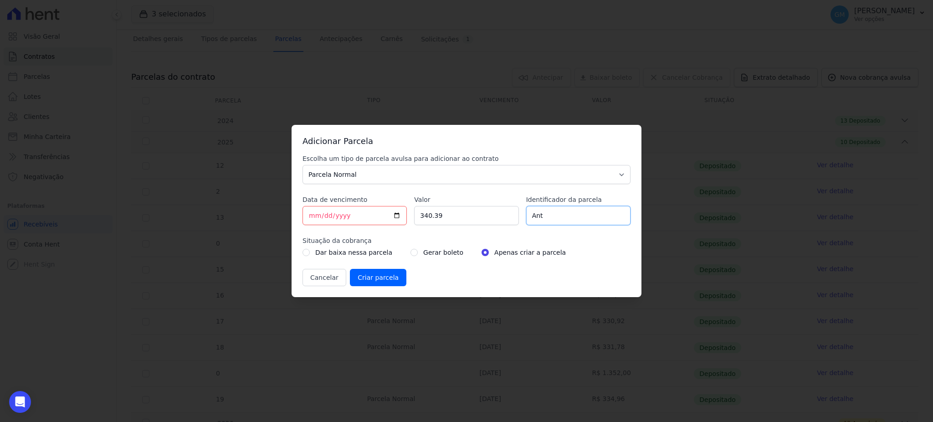
type input "antecipação"
drag, startPoint x: 475, startPoint y: 216, endPoint x: 408, endPoint y: 217, distance: 66.5
click at [408, 217] on div "Escolha um tipo de parcela avulsa para adicionar ao contrato Parcela Normal Sin…" at bounding box center [466, 220] width 328 height 132
paste input "8.50900"
click at [424, 218] on input "8.50900" at bounding box center [466, 215] width 104 height 19
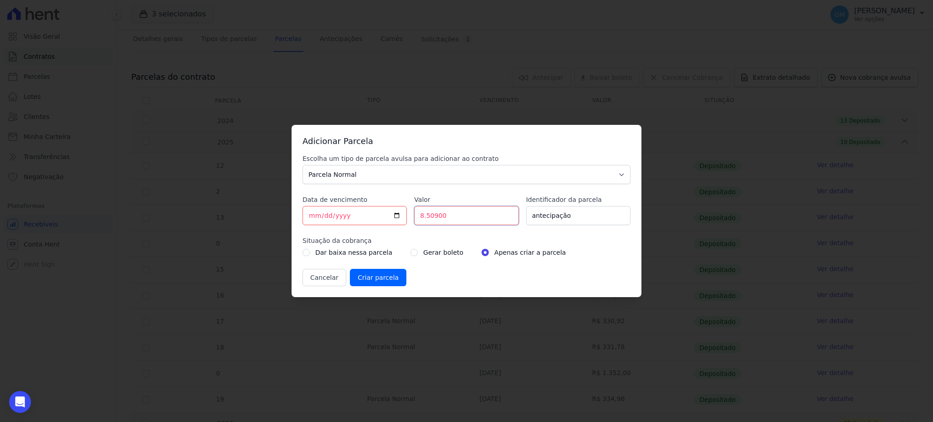
click at [425, 214] on input "8.50900" at bounding box center [466, 215] width 104 height 19
click at [432, 215] on input "850900" at bounding box center [466, 215] width 104 height 19
click at [427, 213] on input "850900" at bounding box center [466, 215] width 104 height 19
click at [429, 214] on input "850900" at bounding box center [466, 215] width 104 height 19
click at [434, 213] on input "850900" at bounding box center [466, 215] width 104 height 19
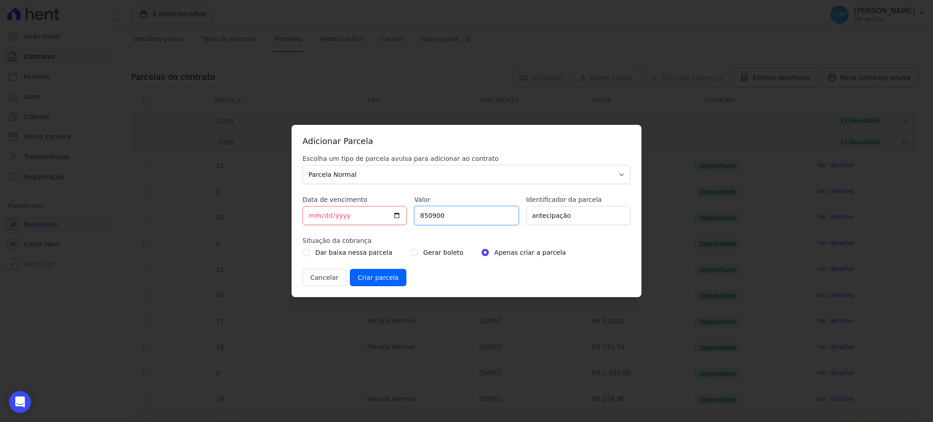
click at [425, 216] on input "850900" at bounding box center [466, 215] width 104 height 19
click at [425, 215] on input "850900" at bounding box center [466, 215] width 104 height 19
click at [435, 215] on input "8.50900" at bounding box center [466, 215] width 104 height 19
click at [424, 215] on input "8.50900" at bounding box center [466, 215] width 104 height 19
click at [431, 215] on input "850900" at bounding box center [466, 215] width 104 height 19
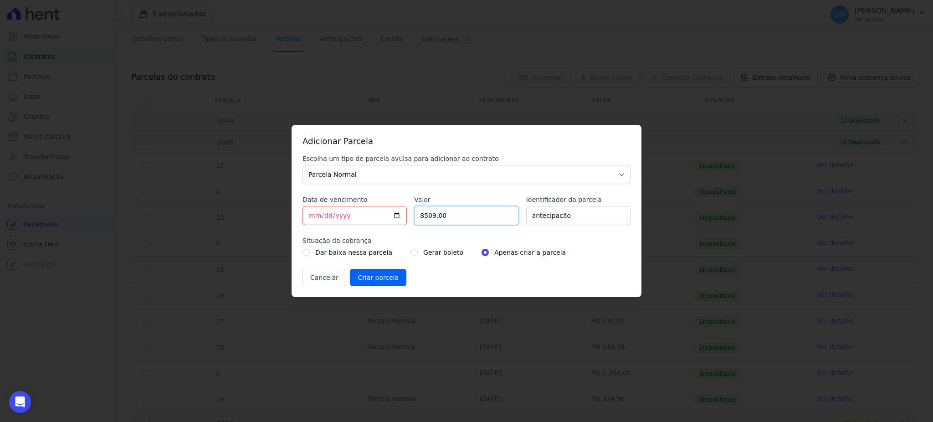
type input "8509.00"
click at [396, 217] on input "[DATE]" at bounding box center [354, 215] width 104 height 19
type input "2025-09-22"
click at [410, 251] on input "radio" at bounding box center [413, 252] width 7 height 7
radio input "true"
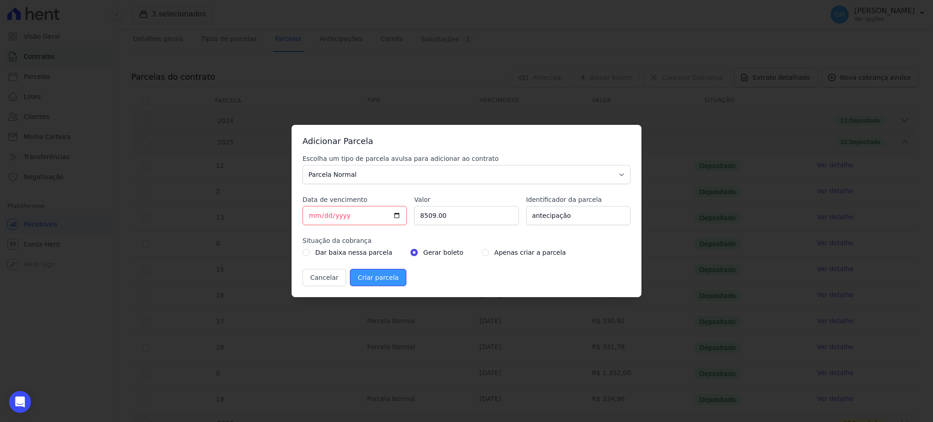
click at [379, 276] on input "Criar parcela" at bounding box center [378, 277] width 56 height 17
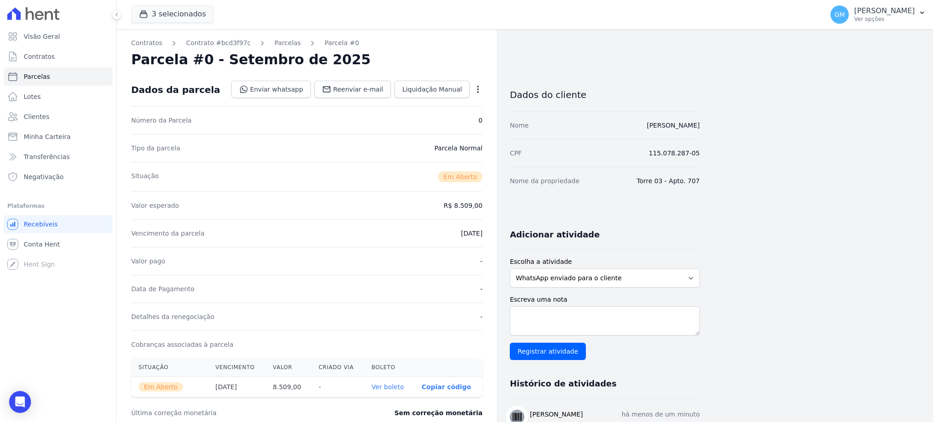
click at [396, 381] on th "Ver boleto" at bounding box center [389, 387] width 50 height 20
click at [396, 391] on th "Ver boleto" at bounding box center [389, 387] width 50 height 20
click at [397, 384] on link "Ver boleto" at bounding box center [387, 386] width 32 height 7
drag, startPoint x: 74, startPoint y: 115, endPoint x: 78, endPoint y: 26, distance: 88.5
click at [74, 115] on link "Clientes" at bounding box center [58, 117] width 109 height 18
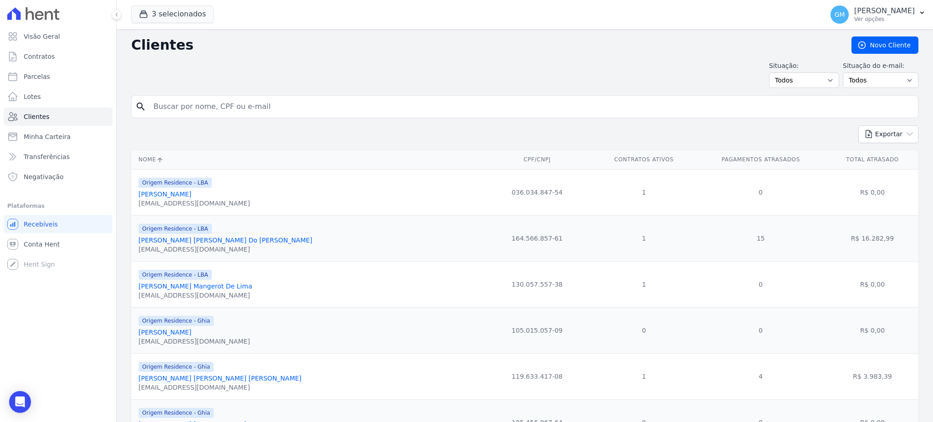
click at [260, 107] on input "search" at bounding box center [531, 106] width 766 height 18
type input "Lucia Cristina de Oliveira"
drag, startPoint x: 259, startPoint y: 104, endPoint x: 124, endPoint y: 105, distance: 134.8
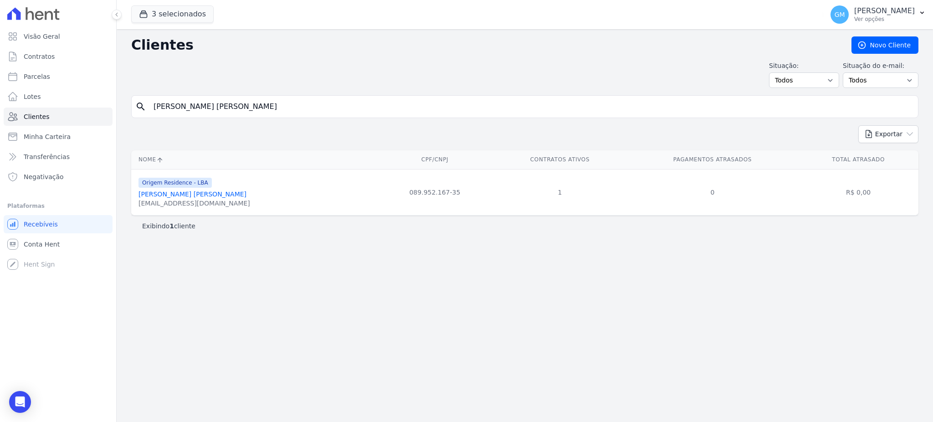
click at [185, 196] on link "Lucia Cristina De Oliveira" at bounding box center [192, 193] width 108 height 7
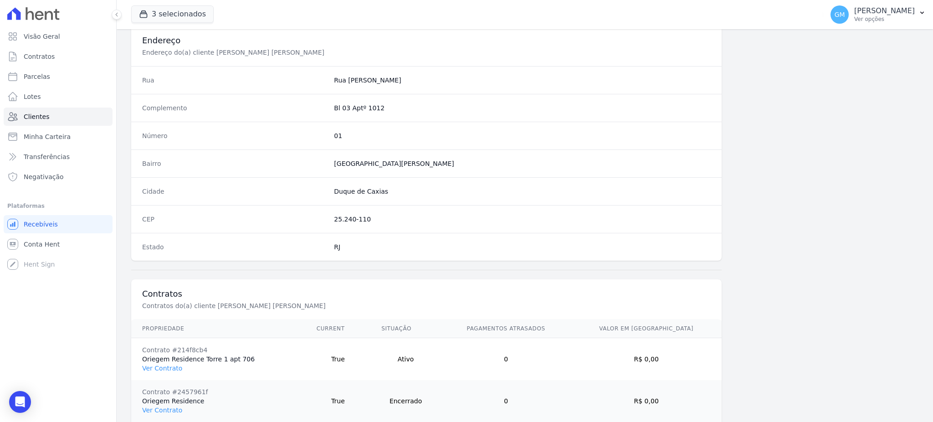
scroll to position [472, 0]
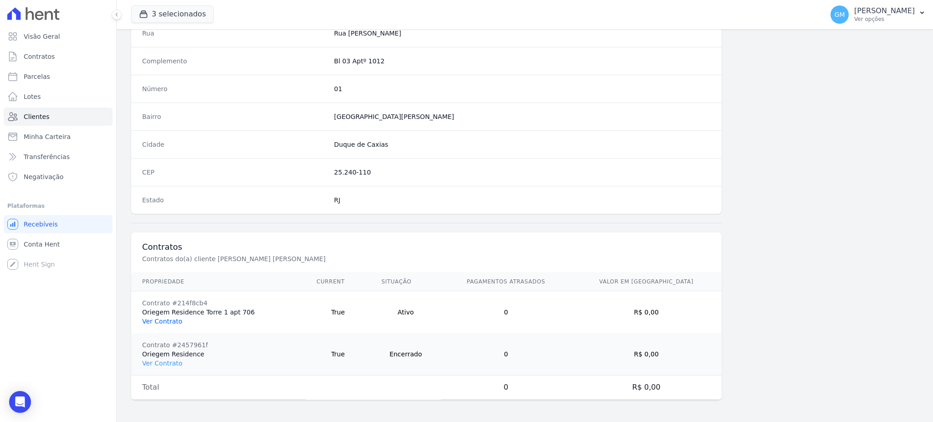
click at [168, 323] on link "Ver Contrato" at bounding box center [162, 321] width 40 height 7
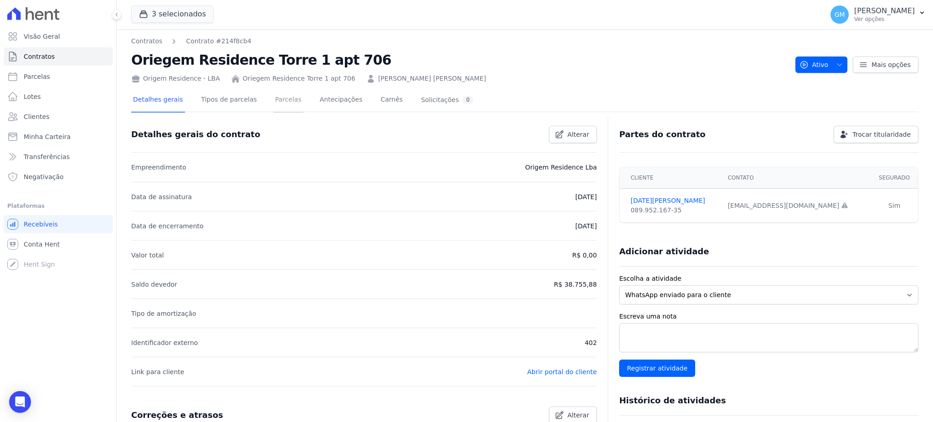
click at [273, 101] on link "Parcelas" at bounding box center [288, 100] width 30 height 24
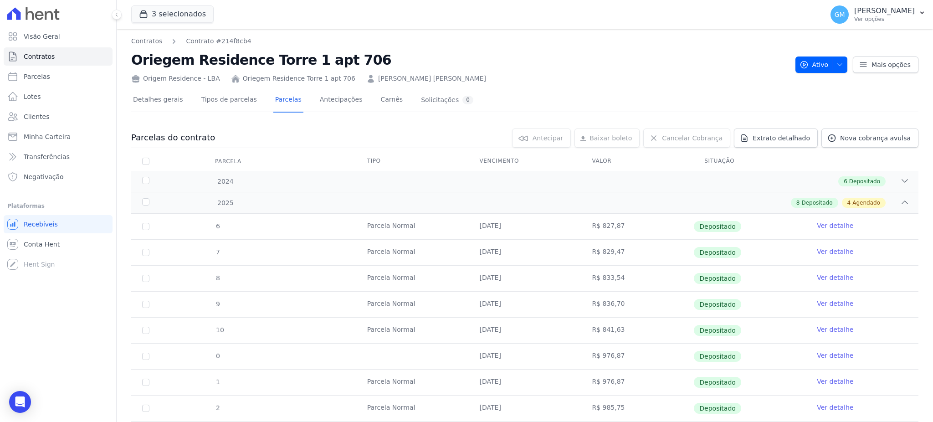
scroll to position [182, 0]
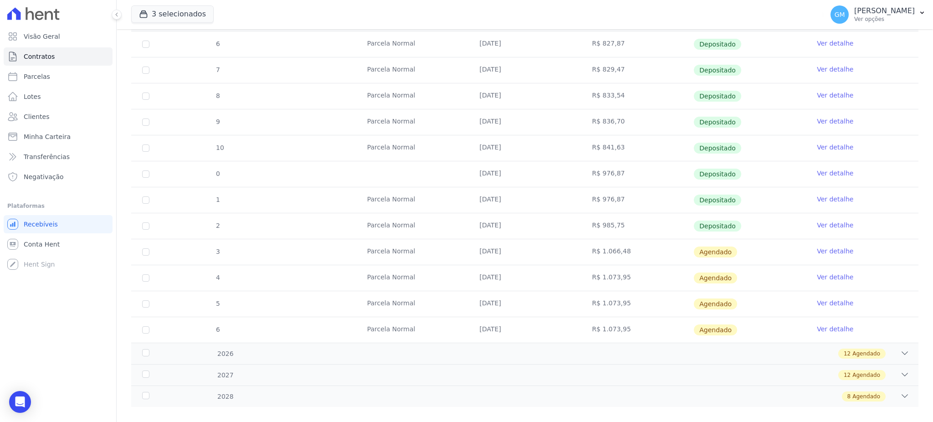
click at [821, 226] on link "Ver detalhe" at bounding box center [835, 224] width 36 height 9
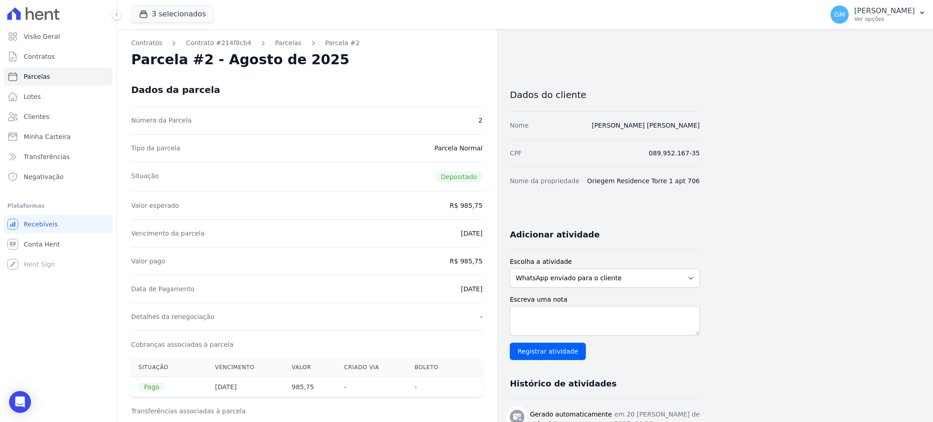
click at [456, 101] on div "Dados da parcela" at bounding box center [306, 89] width 351 height 33
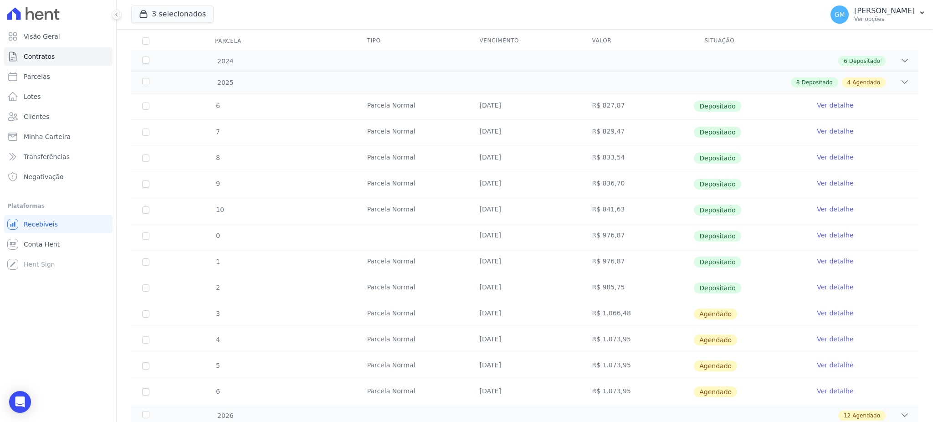
scroll to position [194, 0]
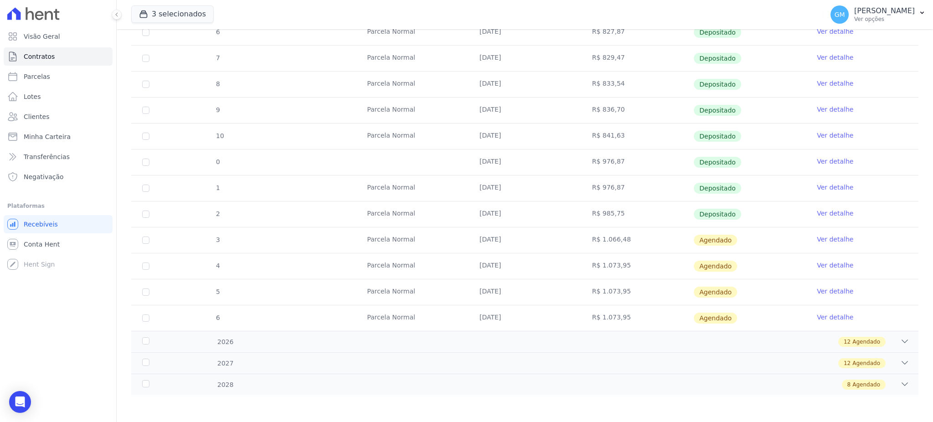
click at [830, 238] on link "Ver detalhe" at bounding box center [835, 239] width 36 height 9
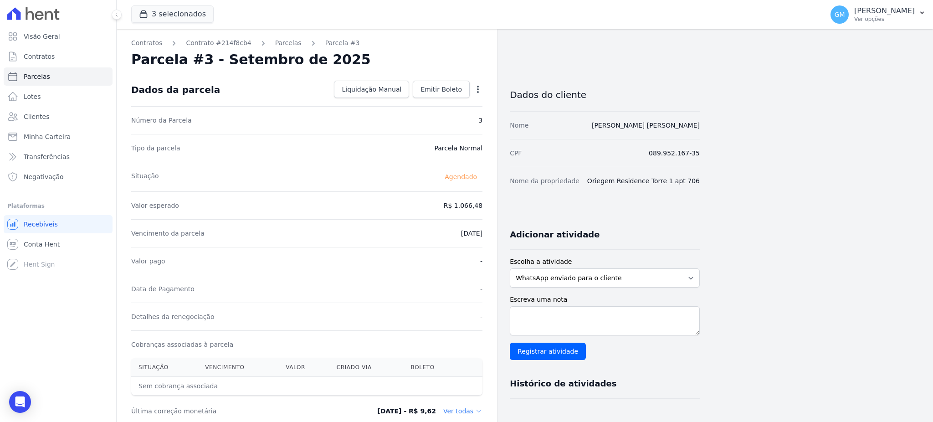
click at [476, 88] on icon "button" at bounding box center [477, 89] width 9 height 9
click at [419, 100] on link "Alterar" at bounding box center [439, 101] width 80 height 16
drag, startPoint x: 433, startPoint y: 213, endPoint x: 499, endPoint y: 213, distance: 66.1
click at [498, 213] on div "Contratos Contrato #214f8cb4 Parcelas Parcela #3 Parcela #3 - Setembro de 2025 …" at bounding box center [408, 321] width 583 height 585
paste input "992.65"
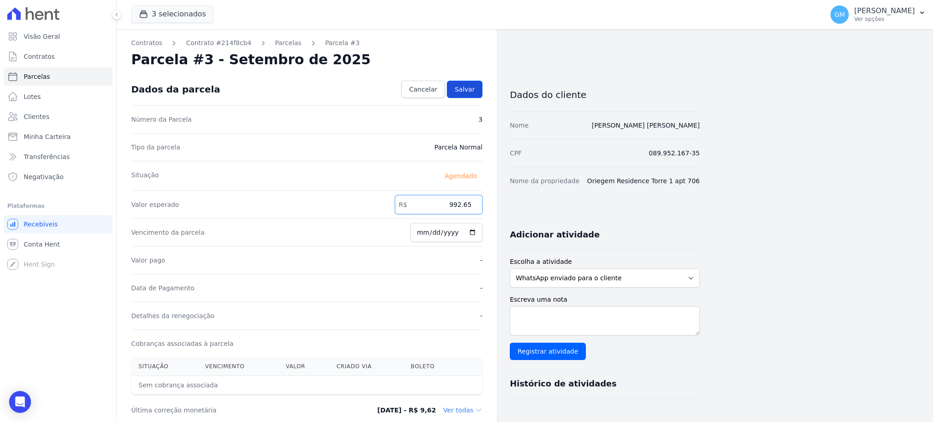
type input "992.65"
click at [470, 90] on span "Salvar" at bounding box center [465, 89] width 20 height 9
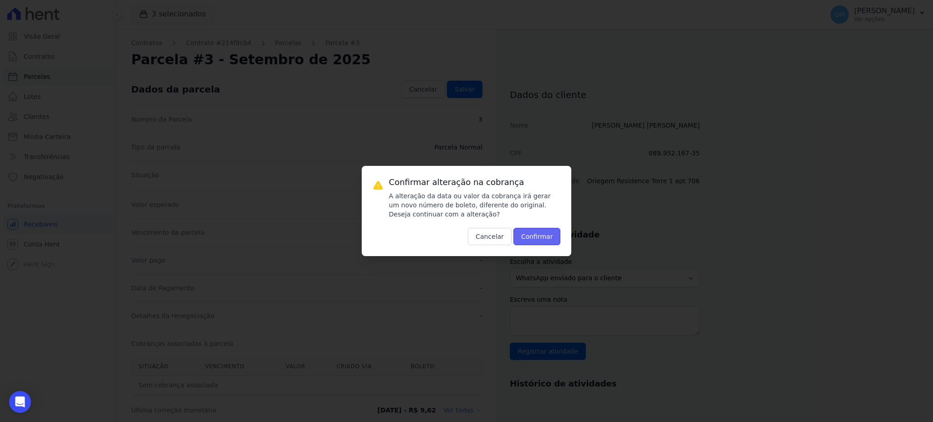
click at [528, 241] on button "Confirmar" at bounding box center [536, 236] width 47 height 17
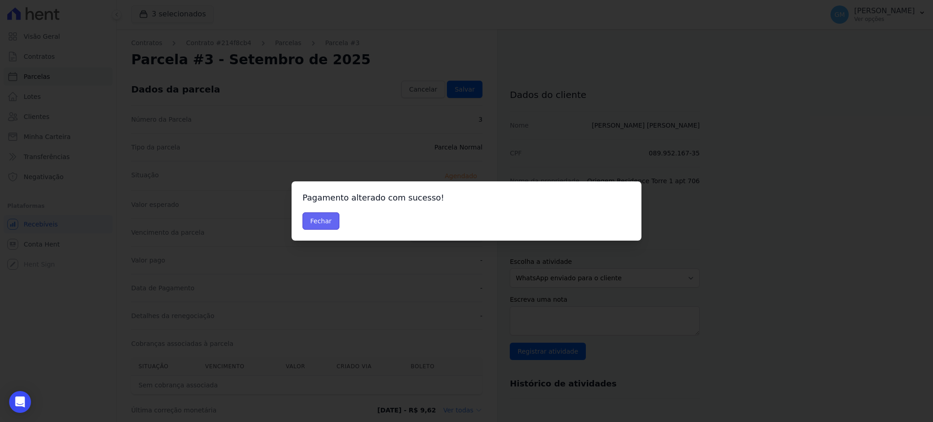
click at [331, 219] on button "Fechar" at bounding box center [320, 220] width 37 height 17
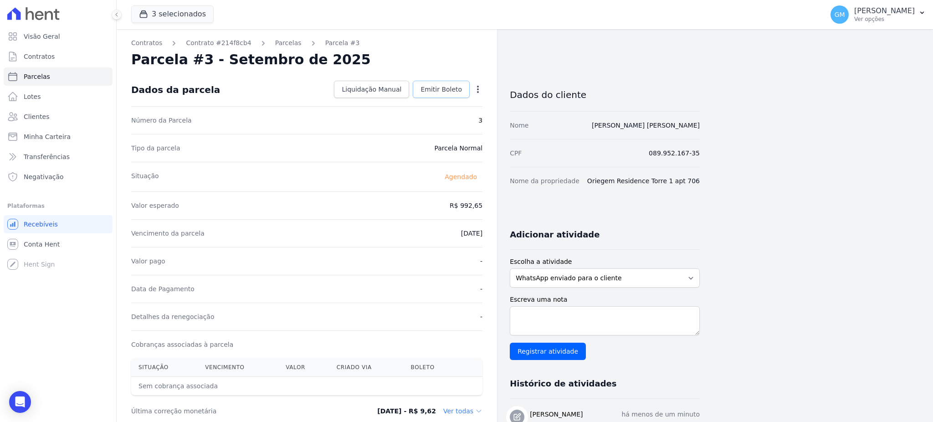
click at [452, 85] on span "Emitir Boleto" at bounding box center [440, 89] width 41 height 9
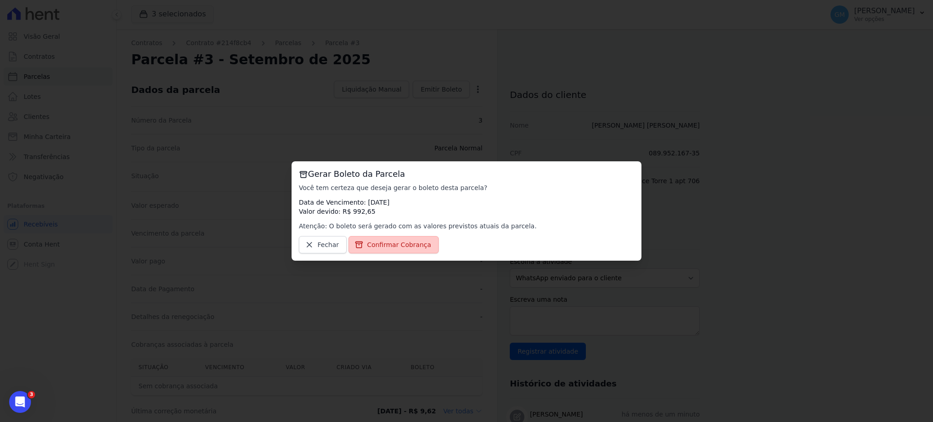
click at [400, 239] on link "Confirmar Cobrança" at bounding box center [393, 244] width 91 height 17
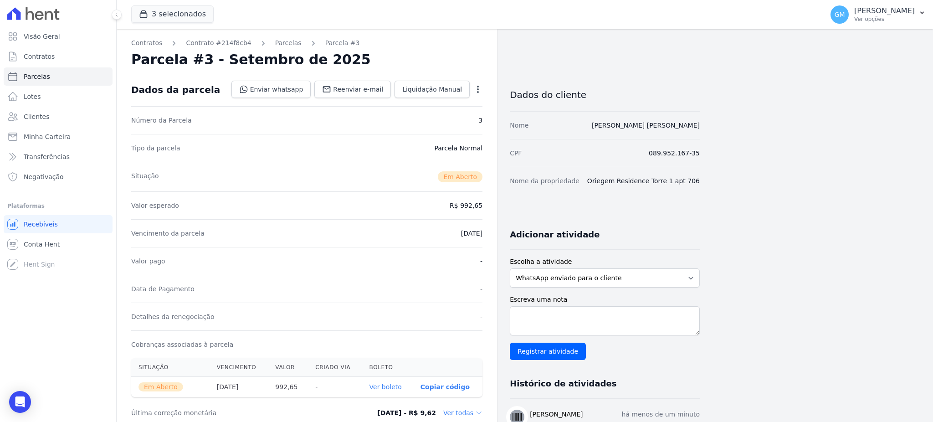
click at [384, 392] on th "Ver boleto" at bounding box center [387, 387] width 51 height 20
click at [384, 388] on link "Ver boleto" at bounding box center [385, 386] width 32 height 7
click at [63, 123] on link "Clientes" at bounding box center [58, 117] width 109 height 18
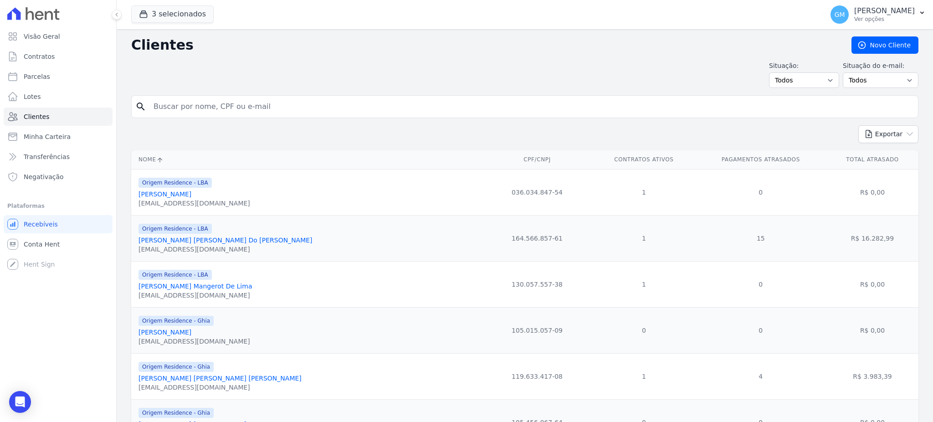
click at [180, 105] on input "search" at bounding box center [531, 106] width 766 height 18
type input "diego de carvalho cost"
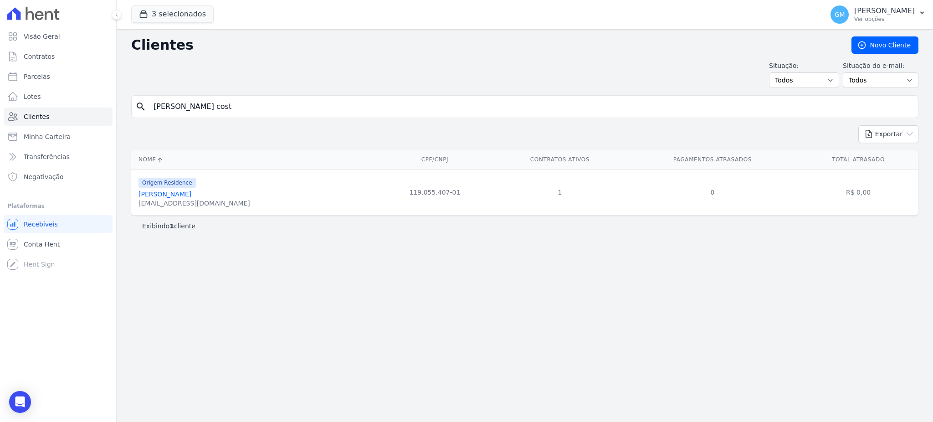
click at [191, 190] on link "Diego De Carvalho Costa" at bounding box center [164, 193] width 53 height 7
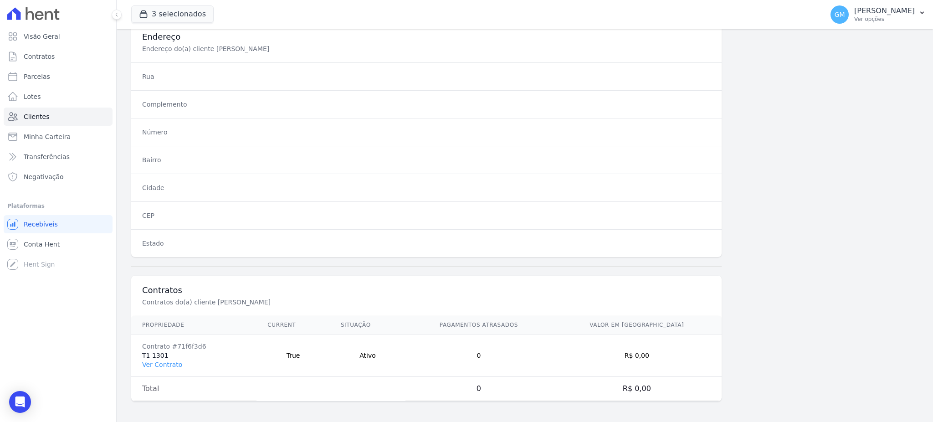
scroll to position [431, 0]
click at [169, 361] on link "Ver Contrato" at bounding box center [162, 362] width 40 height 7
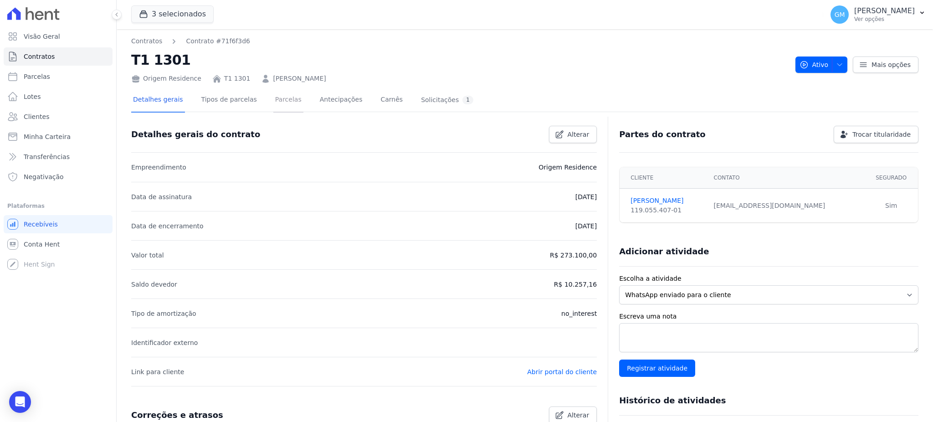
click at [283, 99] on link "Parcelas" at bounding box center [288, 100] width 30 height 24
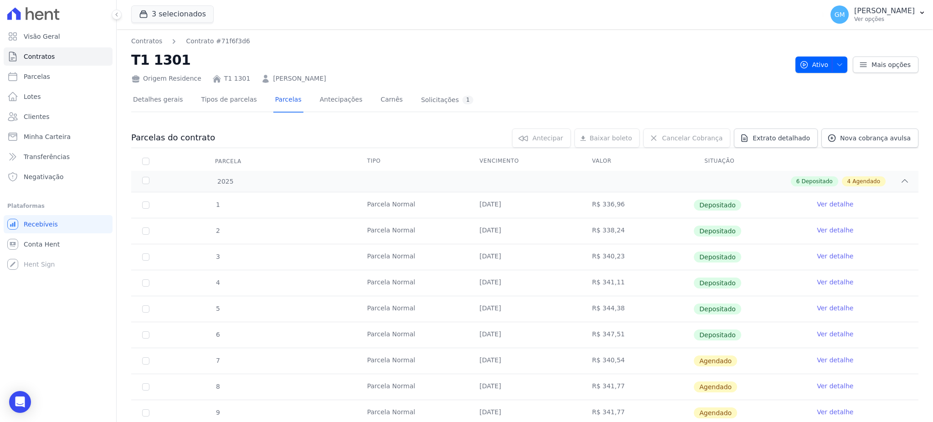
scroll to position [121, 0]
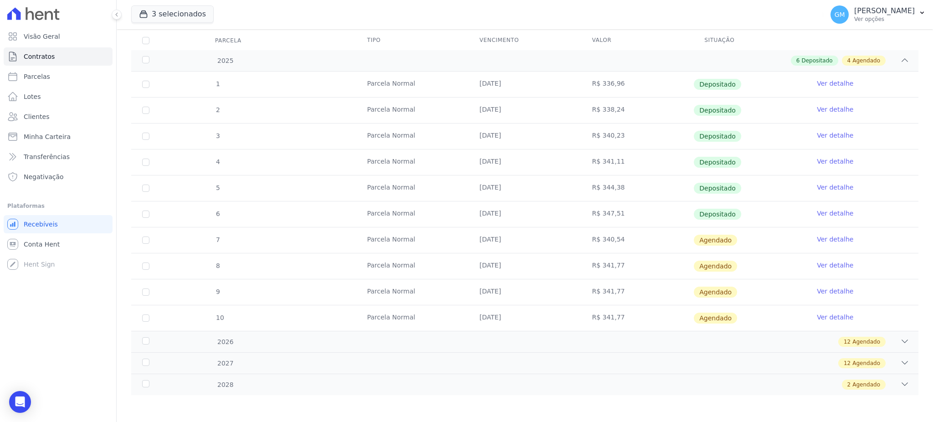
click at [818, 209] on link "Ver detalhe" at bounding box center [835, 213] width 36 height 9
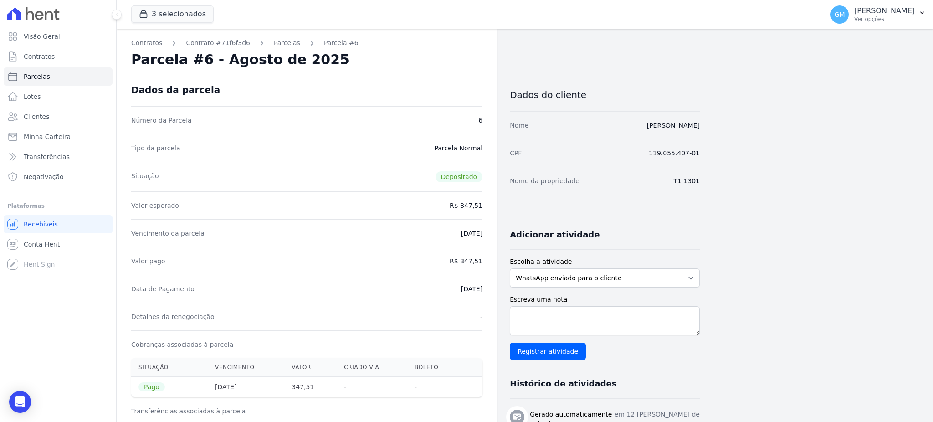
click at [420, 73] on div "Dados da parcela" at bounding box center [306, 89] width 351 height 33
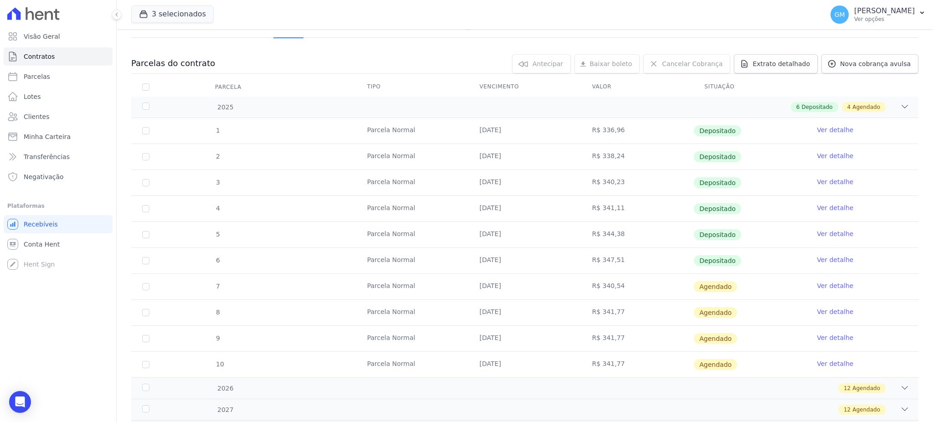
scroll to position [121, 0]
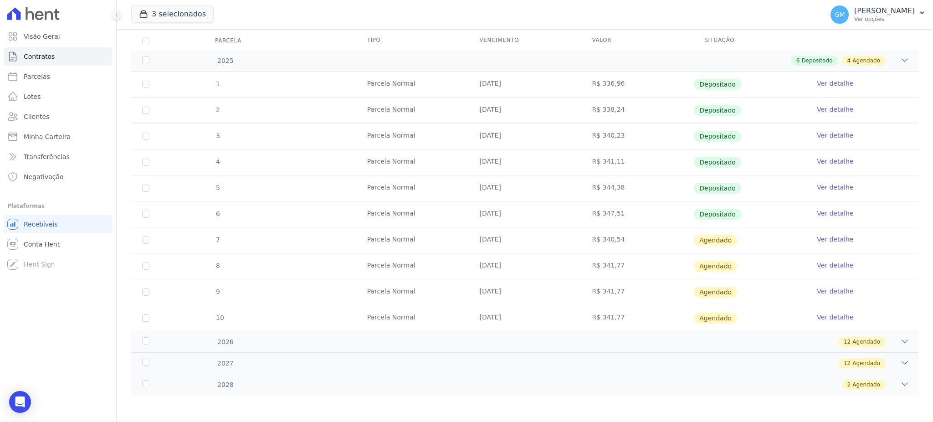
click at [817, 235] on link "Ver detalhe" at bounding box center [835, 239] width 36 height 9
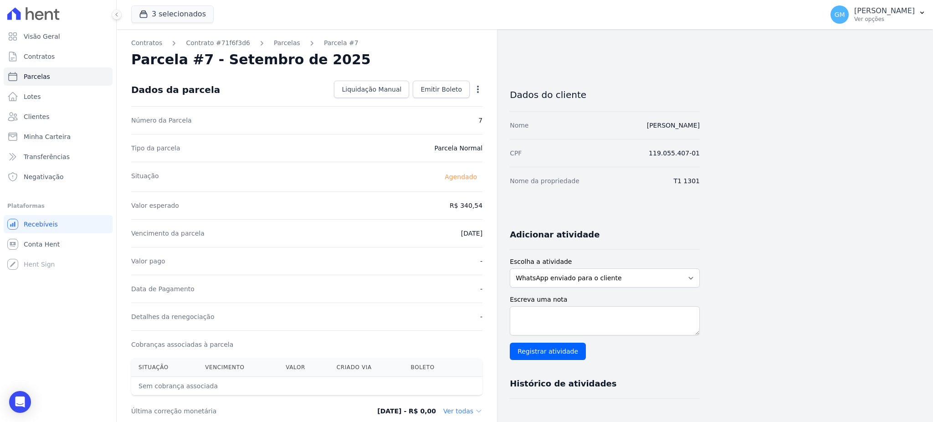
click at [475, 91] on icon "button" at bounding box center [477, 89] width 9 height 9
click at [435, 104] on link "Alterar" at bounding box center [439, 101] width 80 height 16
drag, startPoint x: 436, startPoint y: 202, endPoint x: 481, endPoint y: 206, distance: 45.3
click at [481, 206] on input "340.54" at bounding box center [438, 204] width 87 height 19
paste input "9.9"
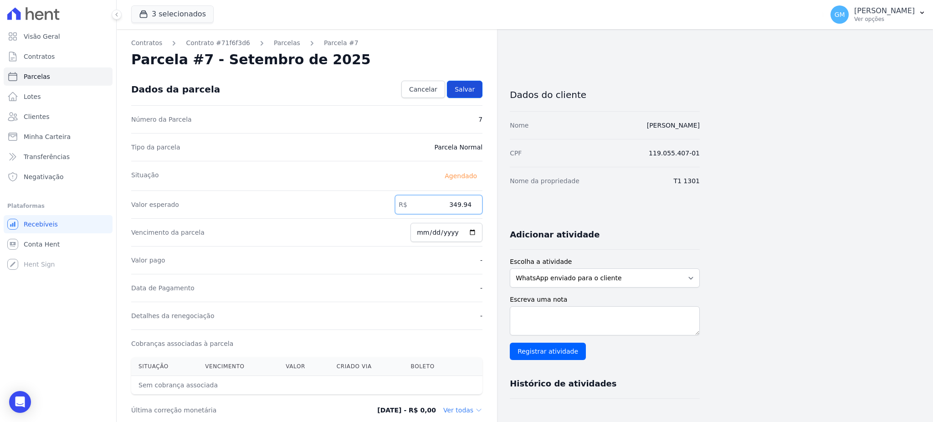
type input "349.94"
click at [462, 87] on span "Salvar" at bounding box center [465, 89] width 20 height 9
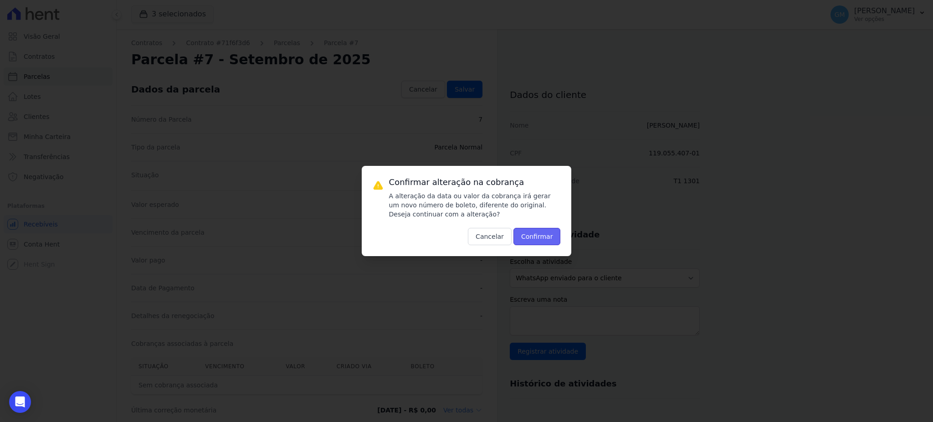
click at [536, 235] on button "Confirmar" at bounding box center [536, 236] width 47 height 17
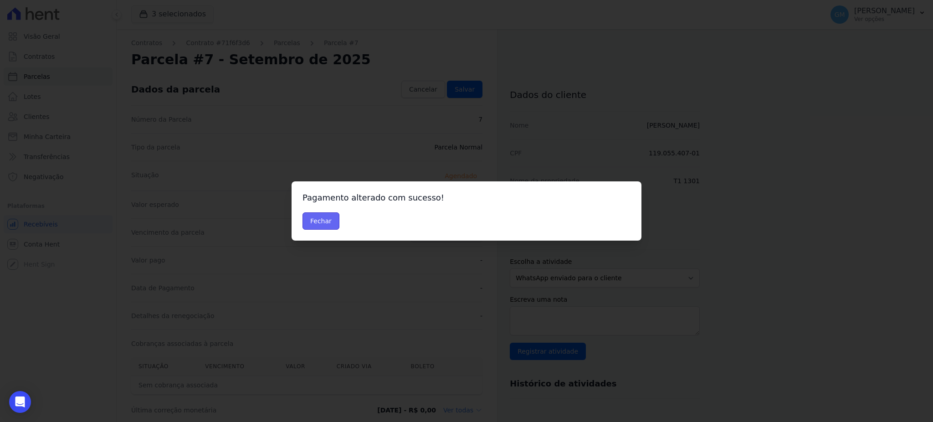
click at [335, 221] on button "Fechar" at bounding box center [320, 220] width 37 height 17
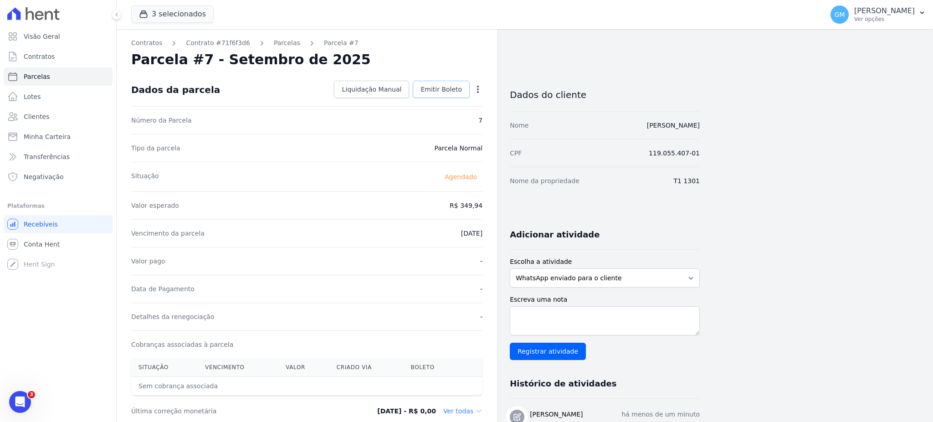
click at [439, 95] on link "Emitir Boleto" at bounding box center [441, 89] width 57 height 17
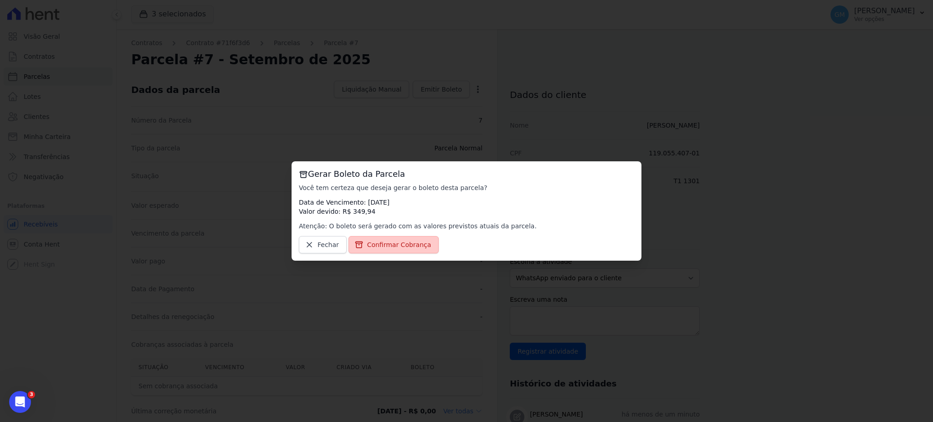
click at [395, 240] on link "Confirmar Cobrança" at bounding box center [393, 244] width 91 height 17
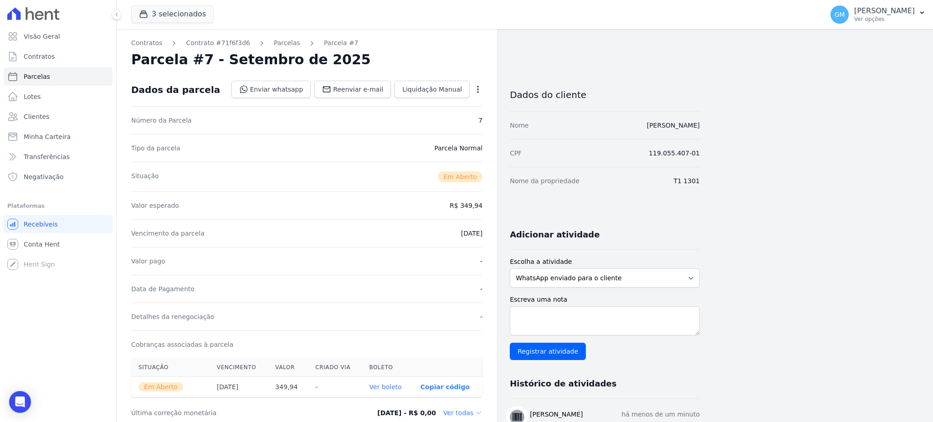
click at [392, 385] on link "Ver boleto" at bounding box center [385, 386] width 32 height 7
